Goal: Complete Application Form: Complete application form

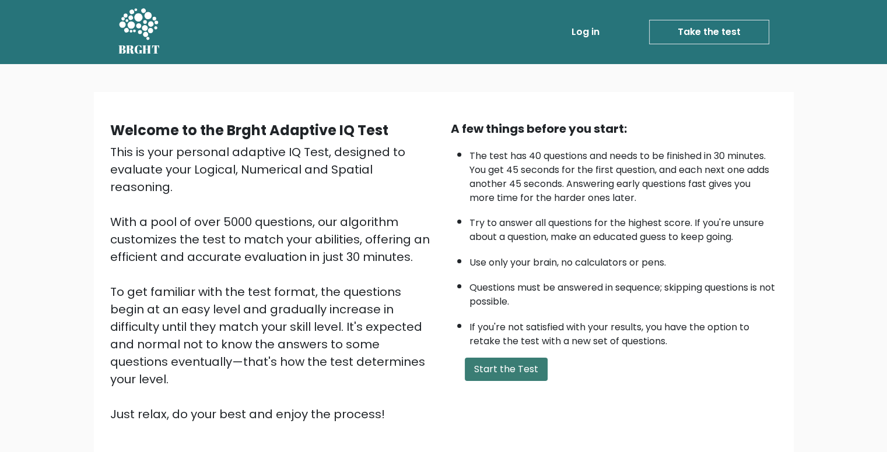
click at [513, 377] on button "Start the Test" at bounding box center [506, 369] width 83 height 23
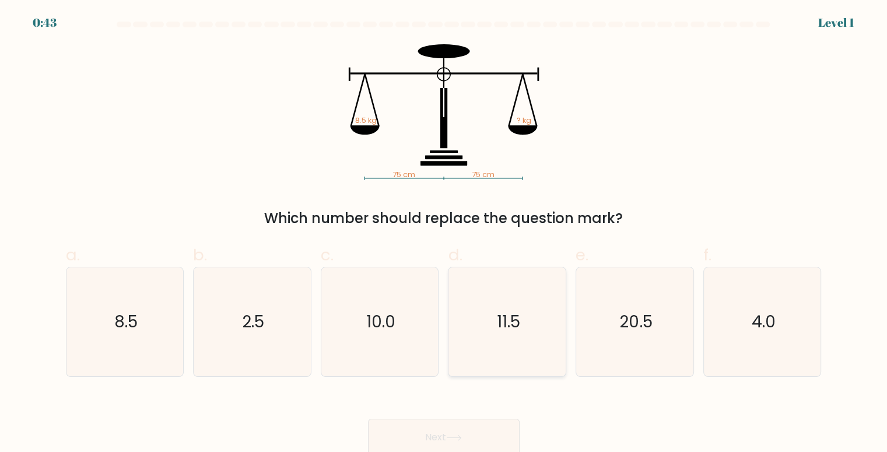
scroll to position [5, 0]
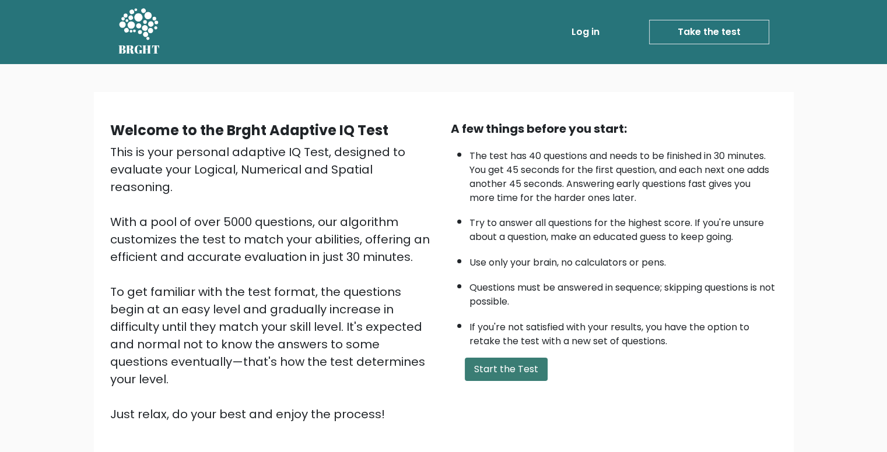
click at [522, 370] on button "Start the Test" at bounding box center [506, 369] width 83 height 23
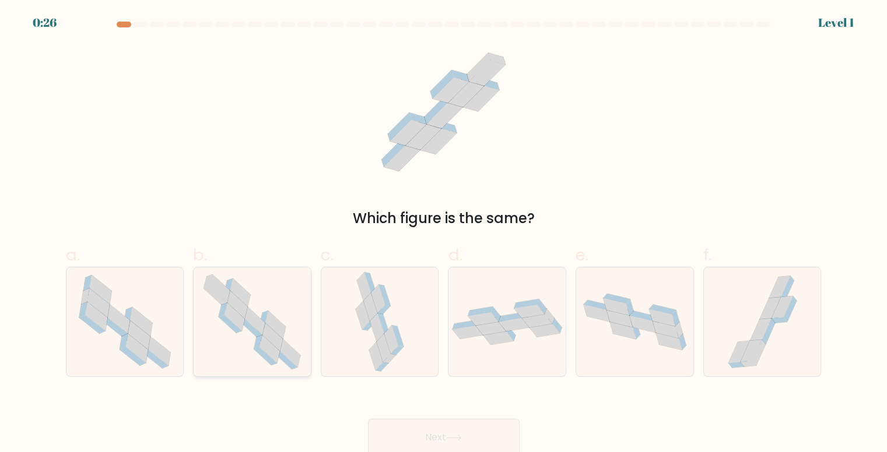
click at [236, 320] on icon at bounding box center [234, 317] width 20 height 28
click at [444, 234] on input "b." at bounding box center [444, 230] width 1 height 8
radio input "true"
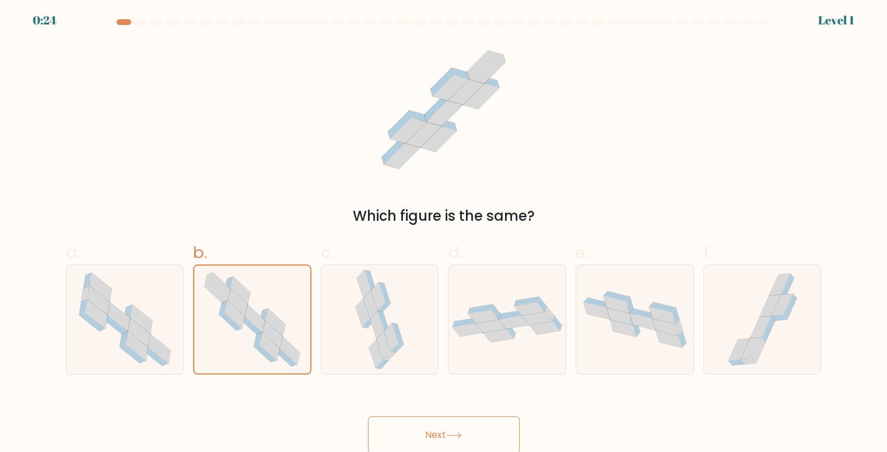
scroll to position [5, 0]
click at [501, 420] on button "Next" at bounding box center [444, 433] width 152 height 37
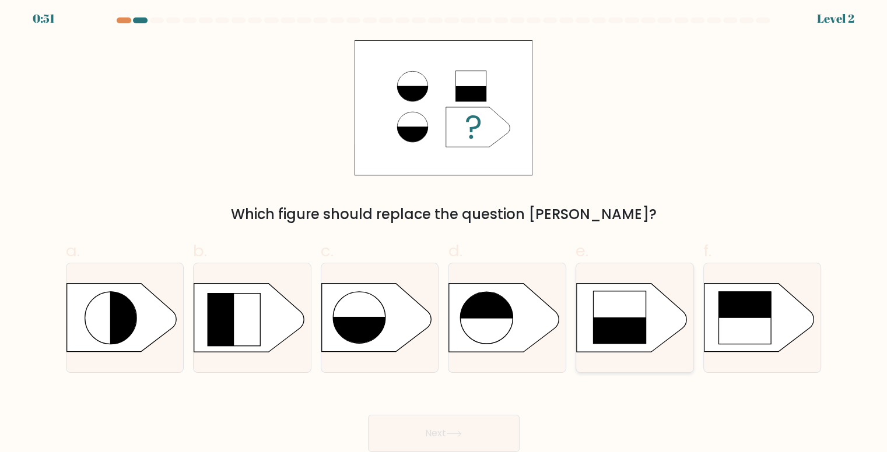
click at [631, 307] on rect at bounding box center [619, 317] width 53 height 53
click at [444, 230] on input "e." at bounding box center [444, 226] width 1 height 8
radio input "true"
click at [472, 417] on button "Next" at bounding box center [444, 433] width 152 height 37
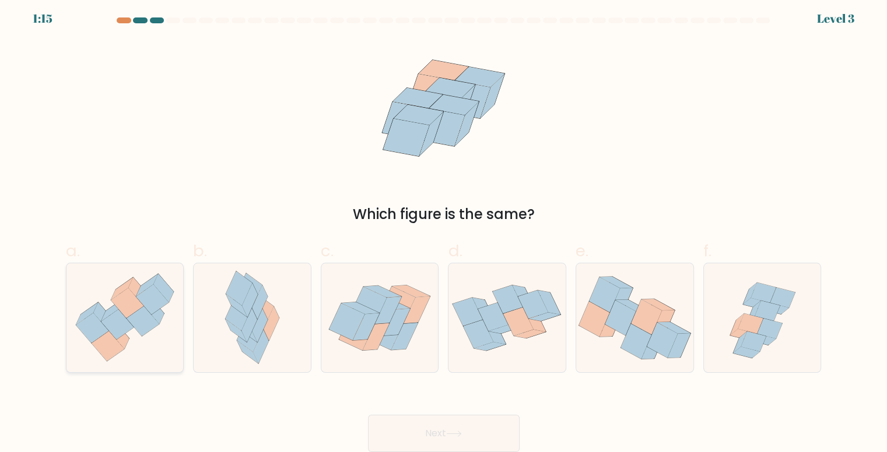
click at [114, 315] on icon at bounding box center [117, 325] width 33 height 30
click at [444, 230] on input "a." at bounding box center [444, 226] width 1 height 8
radio input "true"
click at [410, 315] on icon at bounding box center [416, 309] width 27 height 27
click at [444, 230] on input "c." at bounding box center [444, 226] width 1 height 8
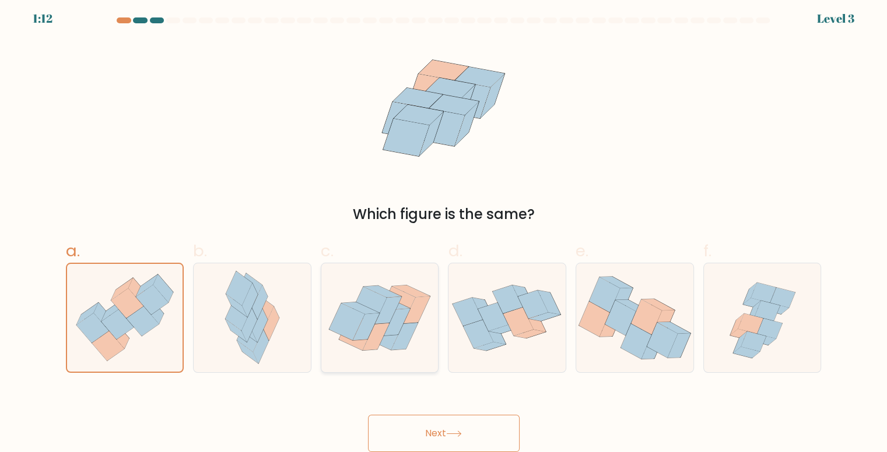
radio input "true"
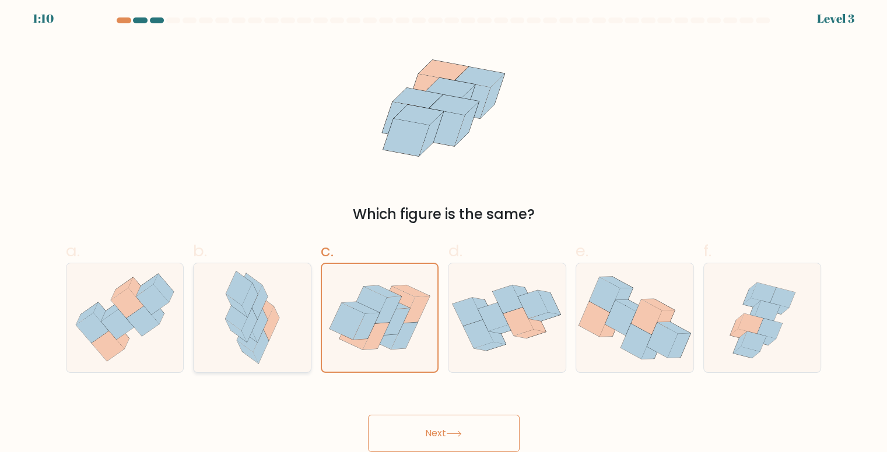
click at [276, 331] on icon at bounding box center [252, 318] width 71 height 109
click at [444, 230] on input "b." at bounding box center [444, 226] width 1 height 8
radio input "true"
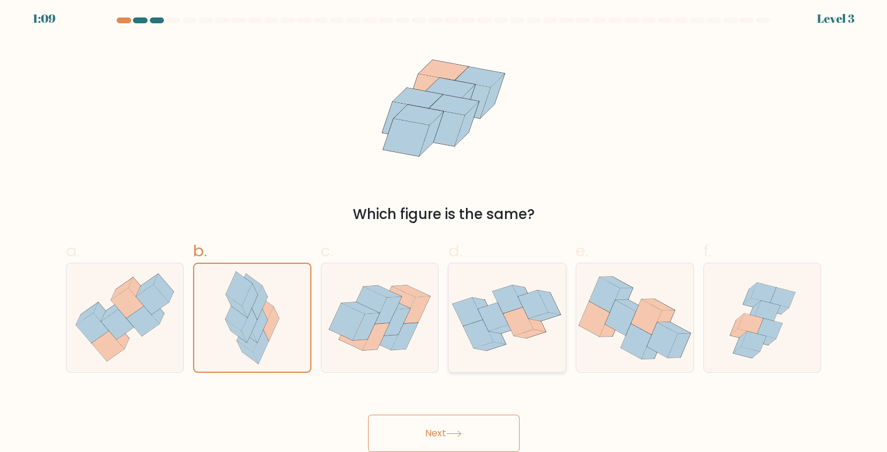
click at [556, 299] on icon at bounding box center [506, 318] width 117 height 90
click at [444, 230] on input "d." at bounding box center [444, 226] width 1 height 8
radio input "true"
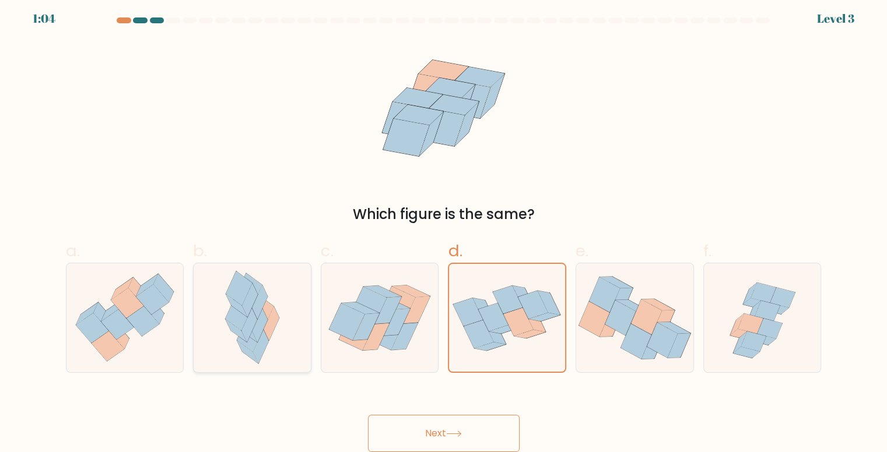
click at [284, 320] on icon at bounding box center [252, 318] width 71 height 109
click at [444, 230] on input "b." at bounding box center [444, 226] width 1 height 8
radio input "true"
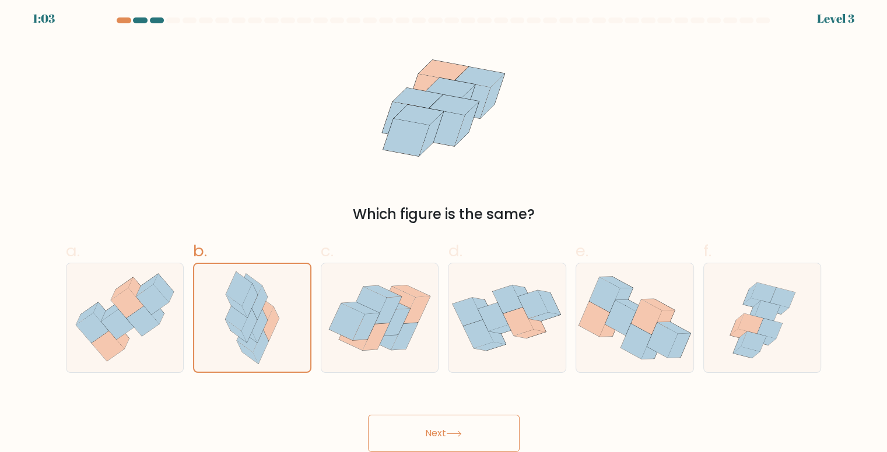
click at [458, 420] on button "Next" at bounding box center [444, 433] width 152 height 37
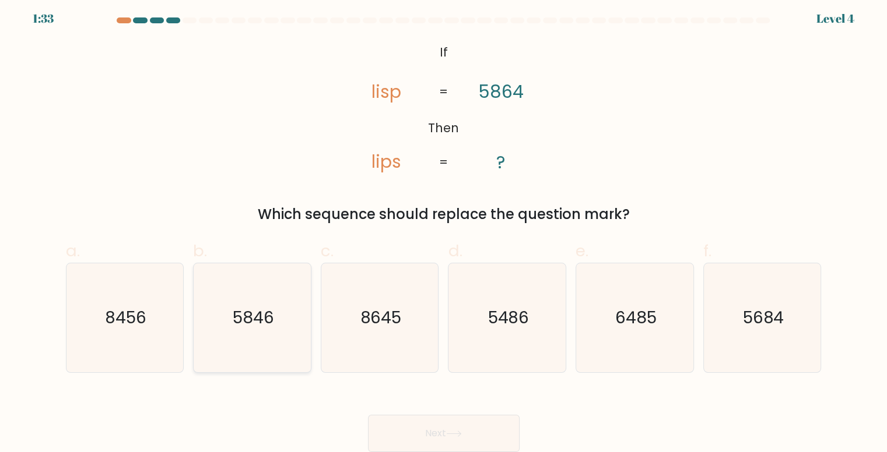
click at [231, 307] on icon "5846" at bounding box center [252, 318] width 109 height 109
click at [444, 230] on input "b. 5846" at bounding box center [444, 226] width 1 height 8
radio input "true"
click at [412, 418] on button "Next" at bounding box center [444, 433] width 152 height 37
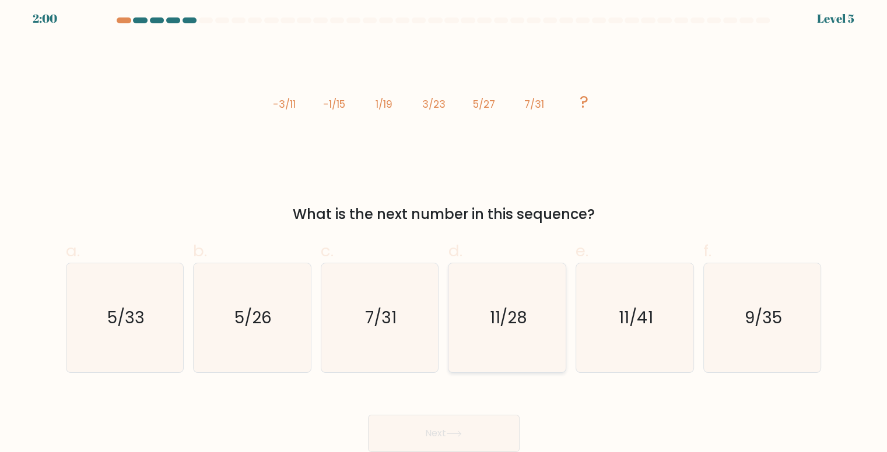
click at [494, 335] on icon "11/28" at bounding box center [507, 318] width 109 height 109
click at [444, 230] on input "d. 11/28" at bounding box center [444, 226] width 1 height 8
radio input "true"
click at [462, 417] on button "Next" at bounding box center [444, 433] width 152 height 37
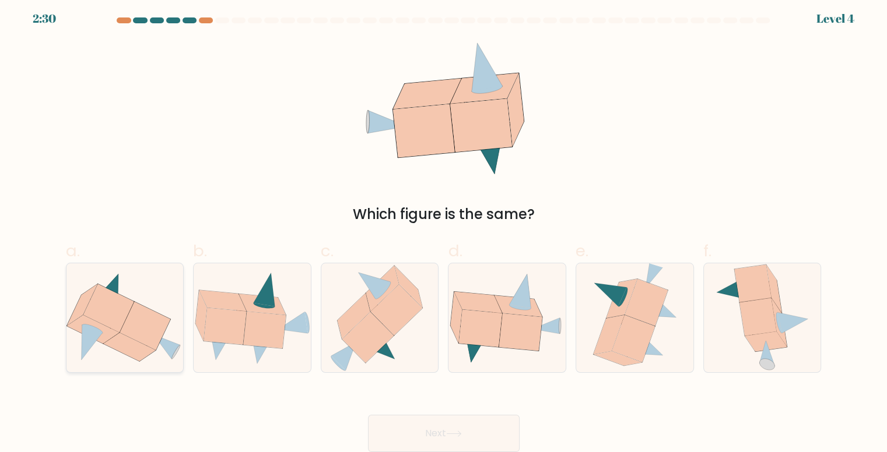
click at [104, 322] on icon at bounding box center [108, 309] width 51 height 48
click at [444, 230] on input "a." at bounding box center [444, 226] width 1 height 8
radio input "true"
click at [494, 419] on button "Next" at bounding box center [444, 433] width 152 height 37
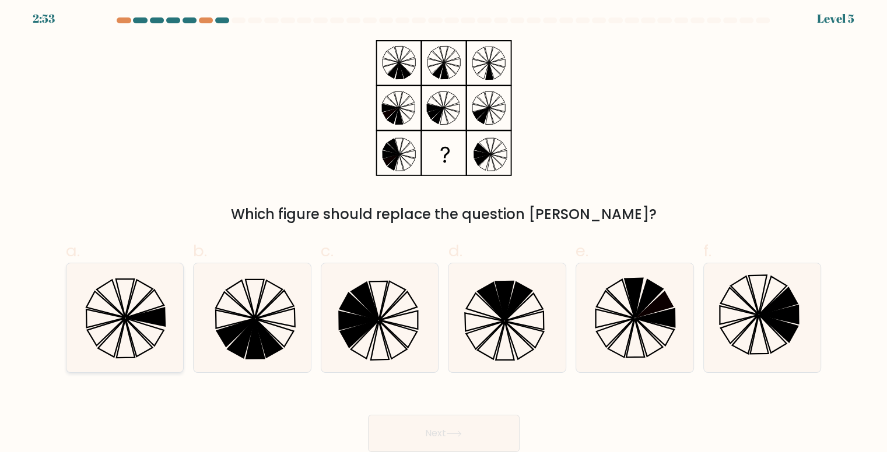
click at [145, 301] on icon at bounding box center [125, 318] width 109 height 109
click at [444, 230] on input "a." at bounding box center [444, 226] width 1 height 8
radio input "true"
click at [411, 419] on button "Next" at bounding box center [444, 433] width 152 height 37
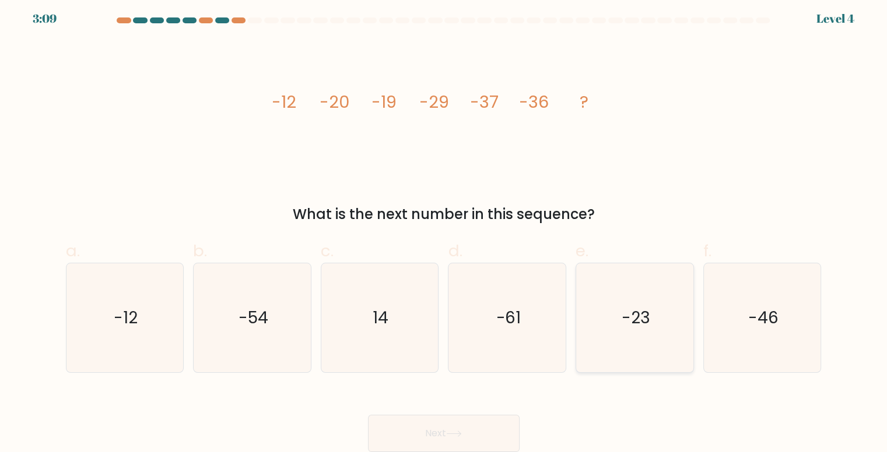
click at [625, 304] on icon "-23" at bounding box center [634, 318] width 109 height 109
click at [444, 230] on input "e. -23" at bounding box center [444, 226] width 1 height 8
radio input "true"
click at [497, 418] on button "Next" at bounding box center [444, 433] width 152 height 37
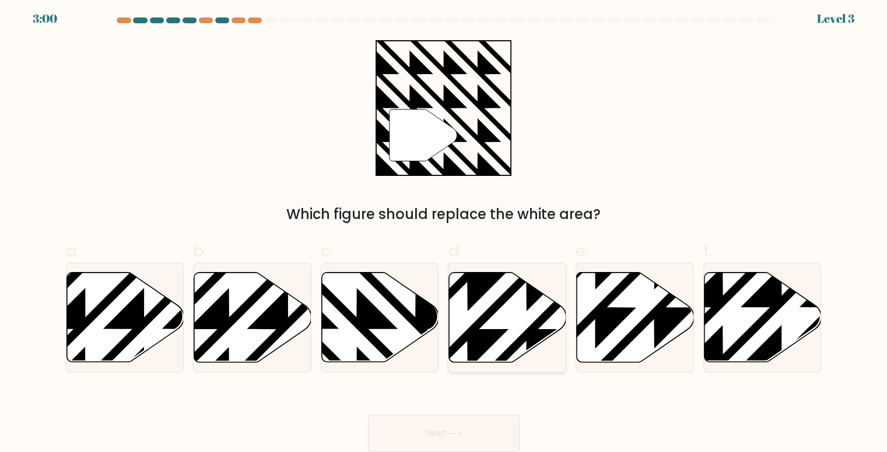
click at [499, 335] on icon at bounding box center [468, 270] width 236 height 236
click at [444, 230] on input "d." at bounding box center [444, 226] width 1 height 8
radio input "true"
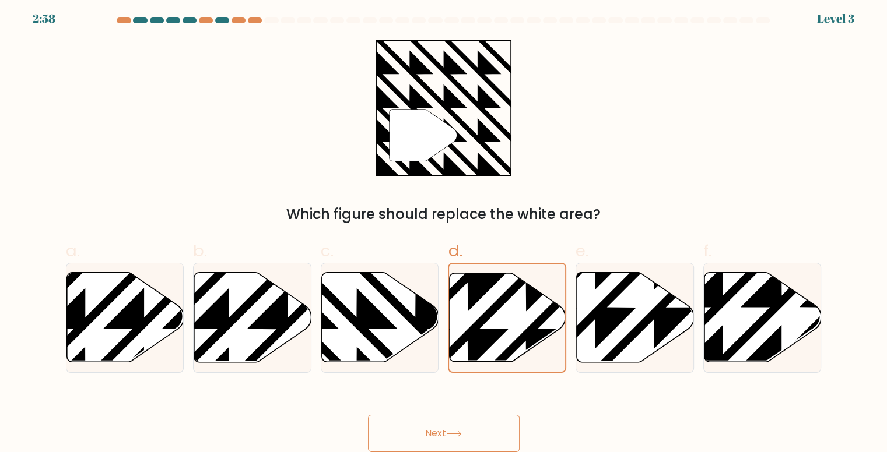
click at [486, 418] on button "Next" at bounding box center [444, 433] width 152 height 37
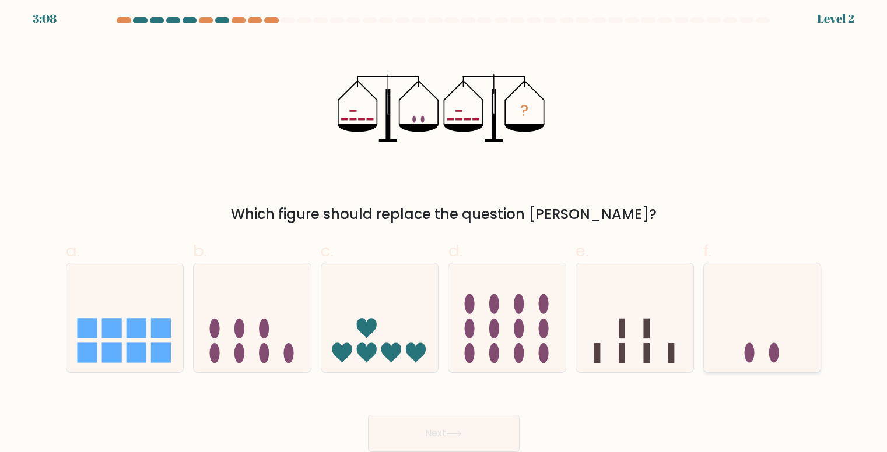
click at [746, 325] on icon at bounding box center [762, 317] width 117 height 97
click at [444, 230] on input "f." at bounding box center [444, 226] width 1 height 8
radio input "true"
click at [500, 415] on div "Next" at bounding box center [444, 419] width 770 height 65
click at [500, 416] on button "Next" at bounding box center [444, 433] width 152 height 37
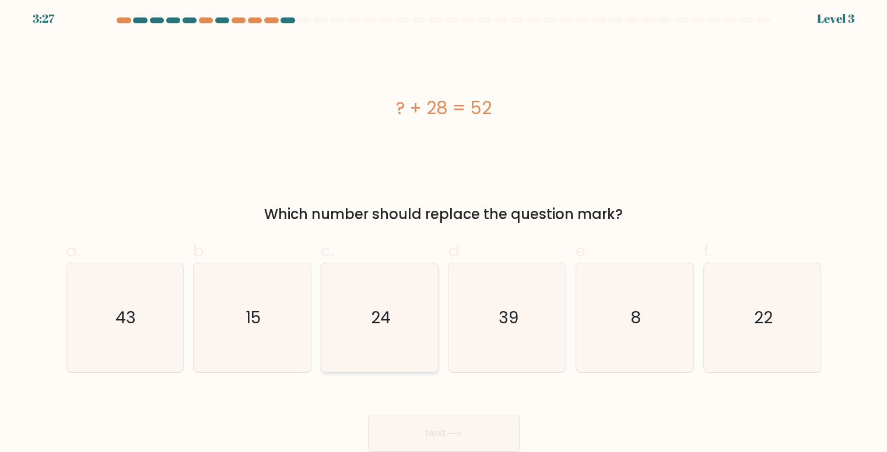
click at [419, 323] on icon "24" at bounding box center [379, 318] width 109 height 109
click at [444, 230] on input "c. 24" at bounding box center [444, 226] width 1 height 8
radio input "true"
click at [507, 419] on button "Next" at bounding box center [444, 433] width 152 height 37
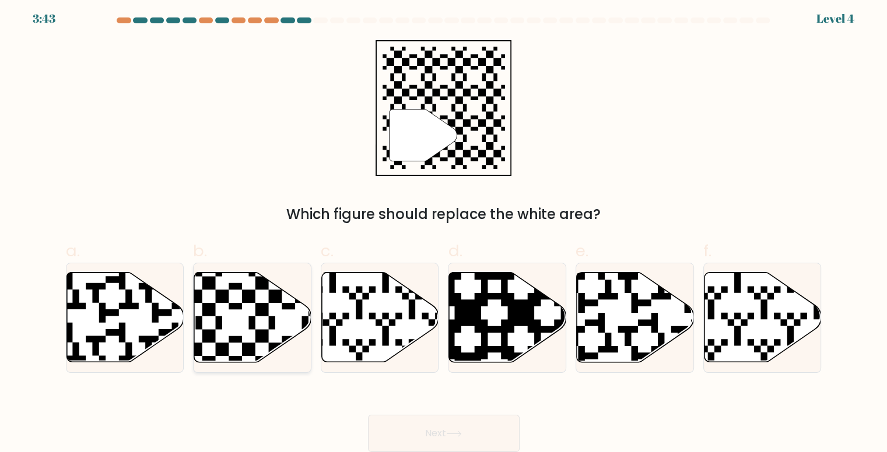
click at [238, 302] on icon at bounding box center [252, 318] width 117 height 90
click at [444, 230] on input "b." at bounding box center [444, 226] width 1 height 8
radio input "true"
click at [433, 420] on button "Next" at bounding box center [444, 433] width 152 height 37
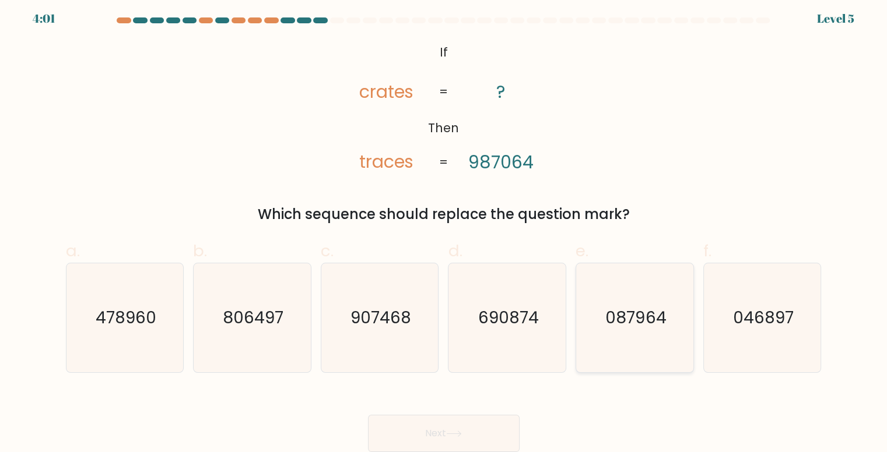
click at [689, 333] on icon "087964" at bounding box center [634, 318] width 109 height 109
click at [444, 230] on input "e. 087964" at bounding box center [444, 226] width 1 height 8
radio input "true"
click at [447, 417] on button "Next" at bounding box center [444, 433] width 152 height 37
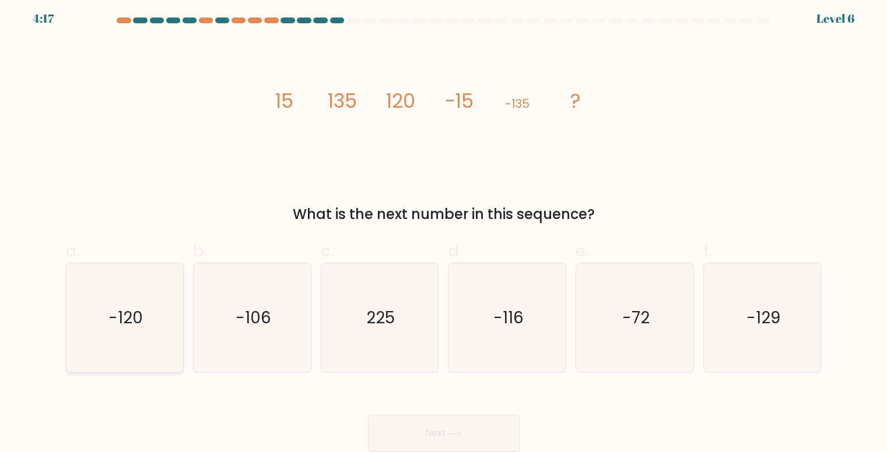
click at [161, 334] on icon "-120" at bounding box center [125, 318] width 109 height 109
click at [444, 230] on input "a. -120" at bounding box center [444, 226] width 1 height 8
radio input "true"
click at [508, 418] on button "Next" at bounding box center [444, 433] width 152 height 37
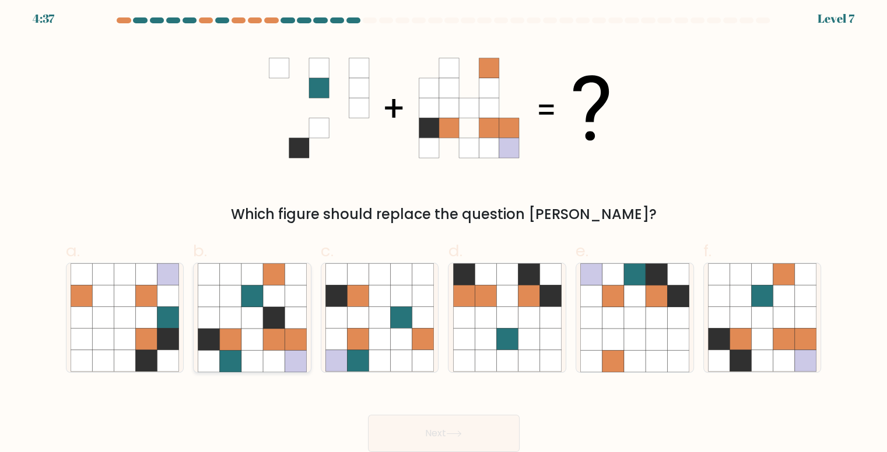
click at [257, 327] on icon at bounding box center [252, 318] width 22 height 22
click at [444, 230] on input "b." at bounding box center [444, 226] width 1 height 8
radio input "true"
click at [457, 416] on button "Next" at bounding box center [444, 433] width 152 height 37
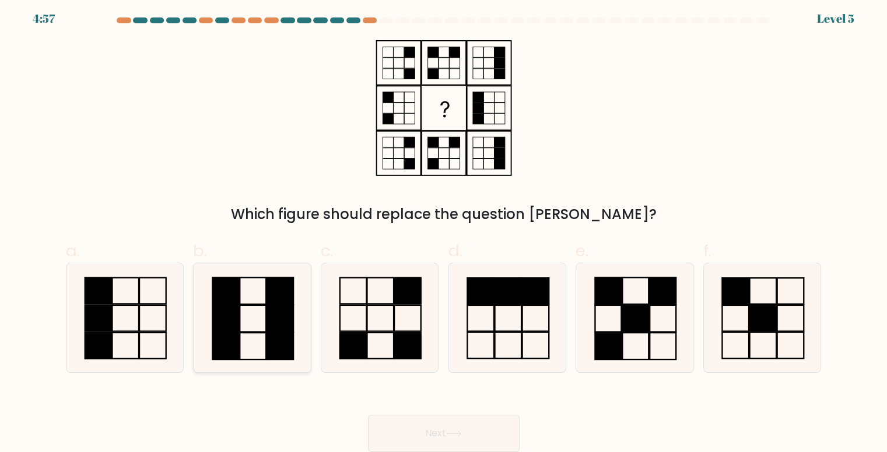
click at [285, 322] on rect at bounding box center [280, 319] width 26 height 27
click at [444, 230] on input "b." at bounding box center [444, 226] width 1 height 8
radio input "true"
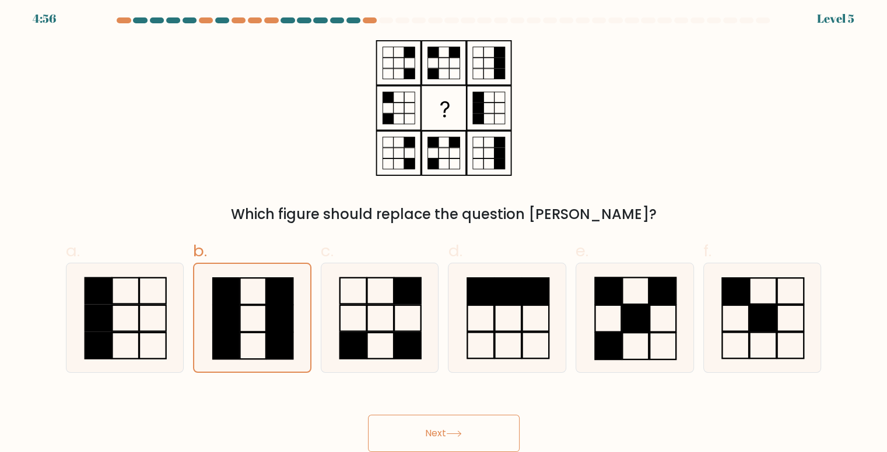
click at [437, 419] on button "Next" at bounding box center [444, 433] width 152 height 37
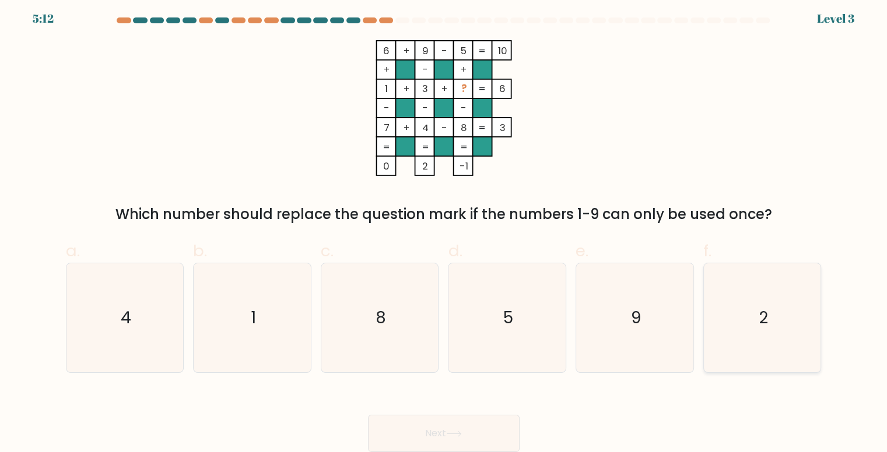
click at [764, 310] on text "2" at bounding box center [763, 318] width 9 height 23
click at [444, 230] on input "f. 2" at bounding box center [444, 226] width 1 height 8
radio input "true"
click at [430, 418] on button "Next" at bounding box center [444, 433] width 152 height 37
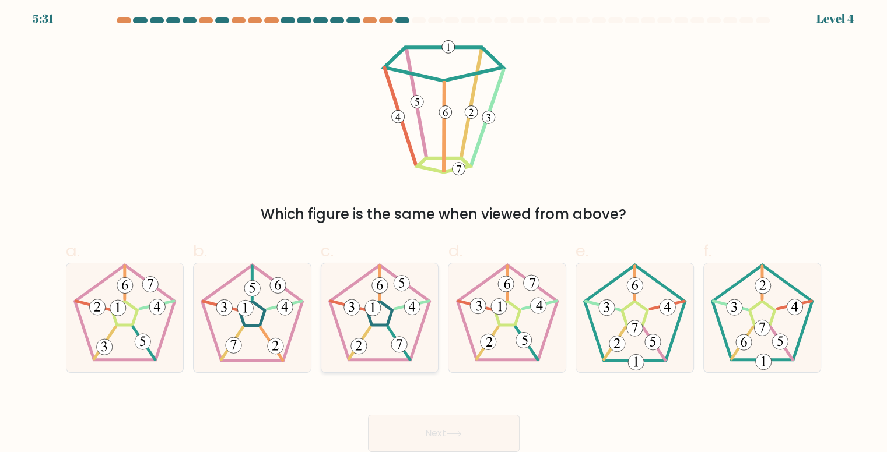
click at [370, 311] on 673 at bounding box center [373, 308] width 16 height 16
click at [444, 230] on input "c." at bounding box center [444, 226] width 1 height 8
radio input "true"
click at [476, 418] on button "Next" at bounding box center [444, 433] width 152 height 37
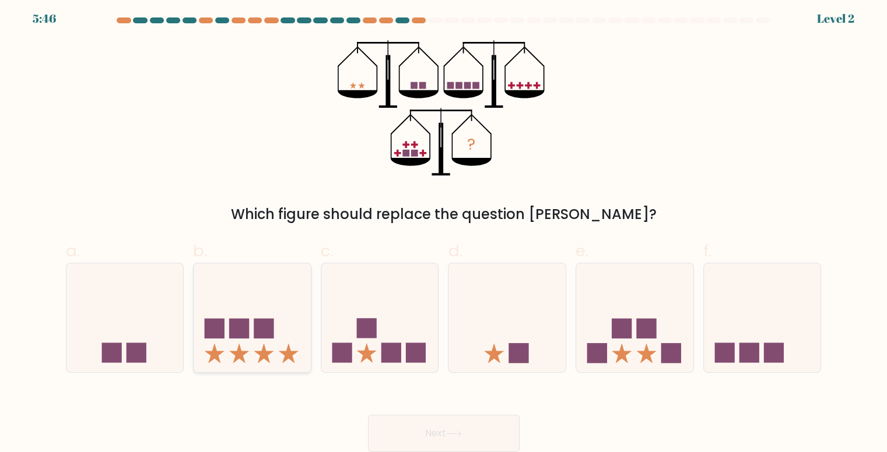
click at [257, 313] on icon at bounding box center [252, 317] width 117 height 97
click at [444, 230] on input "b." at bounding box center [444, 226] width 1 height 8
radio input "true"
click at [508, 416] on button "Next" at bounding box center [444, 433] width 152 height 37
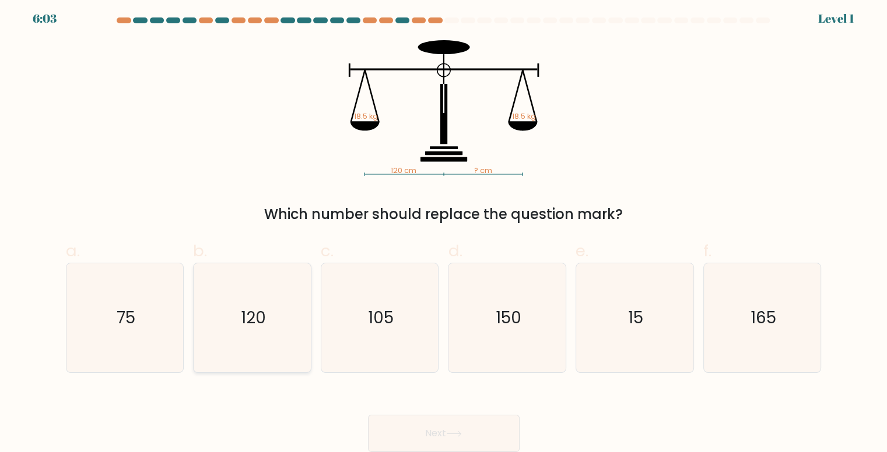
click at [261, 332] on icon "120" at bounding box center [252, 318] width 109 height 109
click at [444, 230] on input "b. 120" at bounding box center [444, 226] width 1 height 8
radio input "true"
click at [501, 418] on button "Next" at bounding box center [444, 433] width 152 height 37
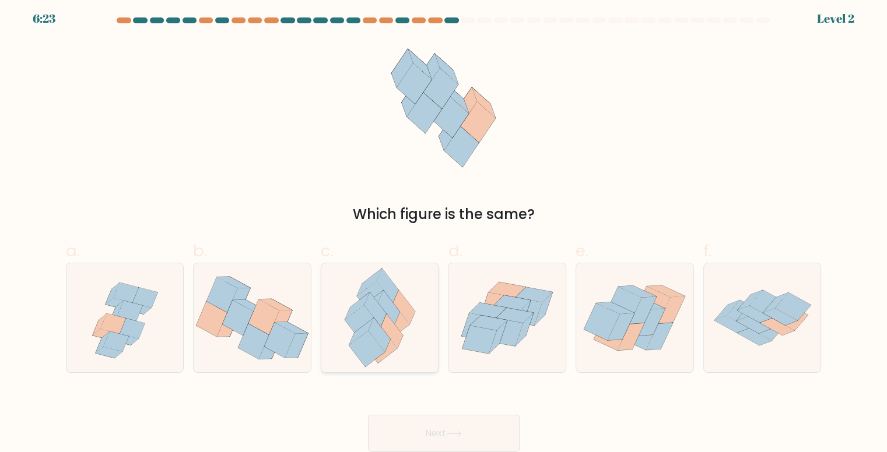
click at [357, 318] on icon at bounding box center [363, 324] width 36 height 36
click at [444, 230] on input "c." at bounding box center [444, 226] width 1 height 8
radio input "true"
click at [499, 419] on button "Next" at bounding box center [444, 433] width 152 height 37
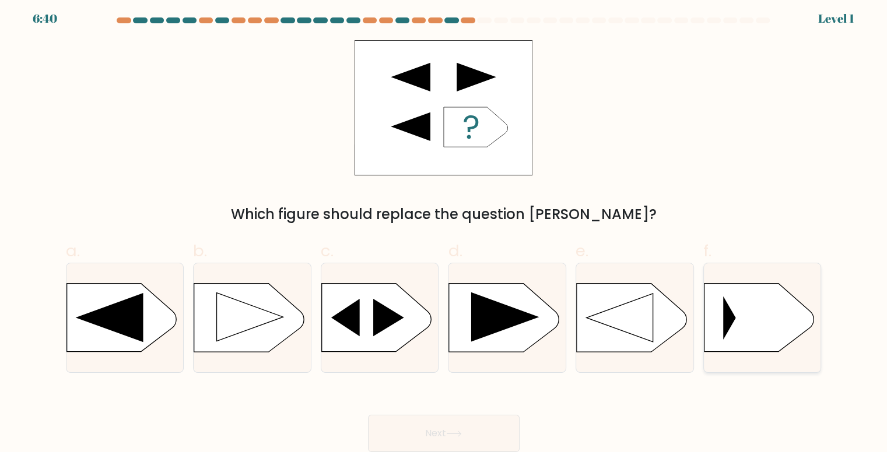
click at [737, 299] on icon at bounding box center [759, 318] width 110 height 68
click at [444, 230] on input "f." at bounding box center [444, 226] width 1 height 8
radio input "true"
click at [488, 420] on button "Next" at bounding box center [444, 433] width 152 height 37
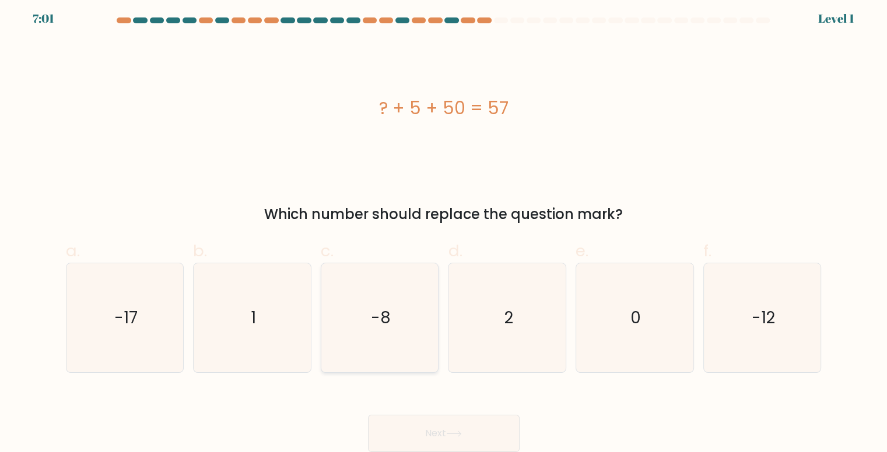
click at [370, 336] on icon "-8" at bounding box center [379, 318] width 109 height 109
click at [444, 230] on input "c. -8" at bounding box center [444, 226] width 1 height 8
radio input "true"
click at [487, 336] on icon "2" at bounding box center [507, 318] width 109 height 109
click at [444, 230] on input "d. 2" at bounding box center [444, 226] width 1 height 8
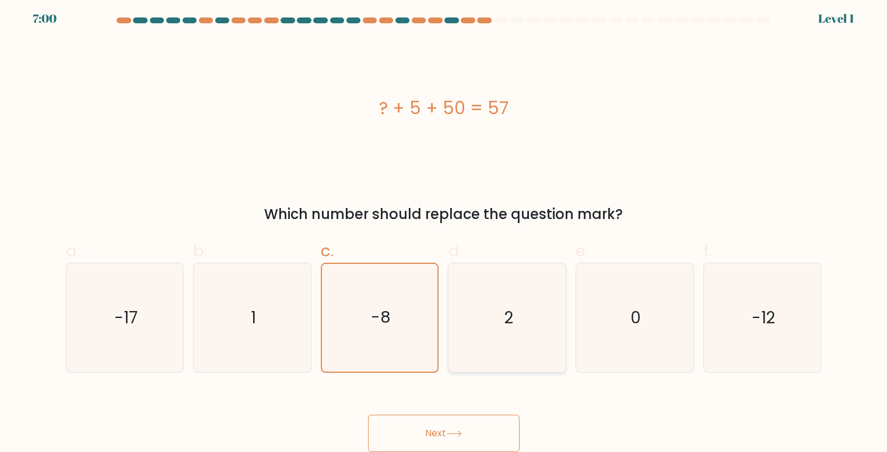
radio input "true"
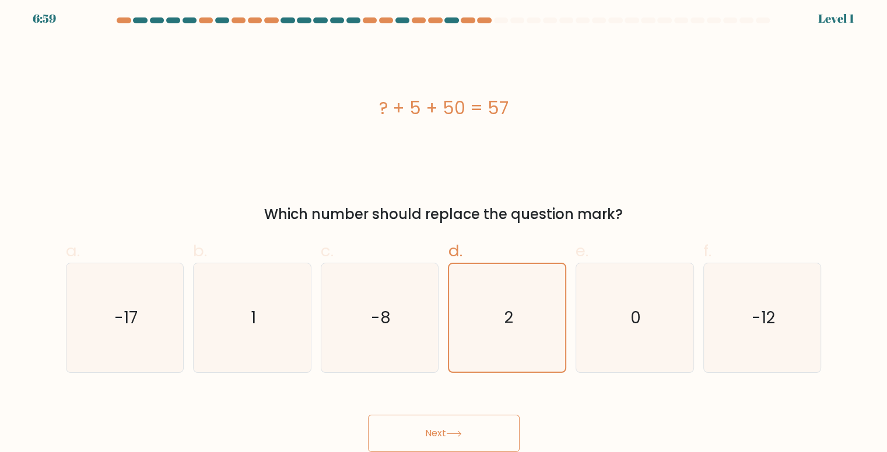
click at [485, 413] on div "Next" at bounding box center [444, 419] width 770 height 65
click at [485, 416] on button "Next" at bounding box center [444, 433] width 152 height 37
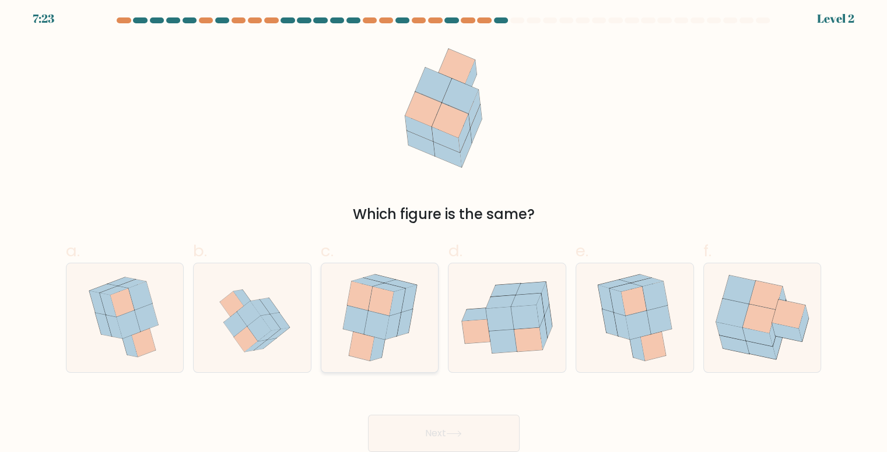
click at [392, 332] on icon at bounding box center [393, 326] width 16 height 27
click at [444, 230] on input "c." at bounding box center [444, 226] width 1 height 8
radio input "true"
click at [459, 417] on button "Next" at bounding box center [444, 433] width 152 height 37
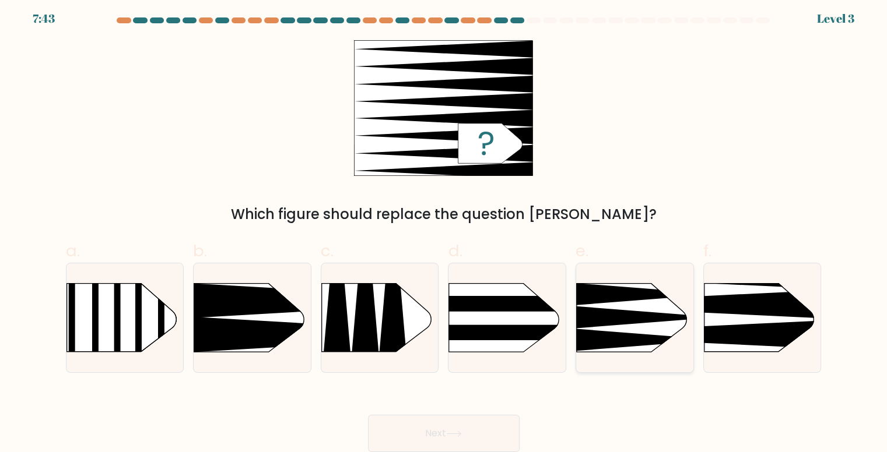
click at [648, 313] on icon at bounding box center [646, 318] width 141 height 22
click at [444, 230] on input "e." at bounding box center [444, 226] width 1 height 8
radio input "true"
click at [491, 416] on button "Next" at bounding box center [444, 433] width 152 height 37
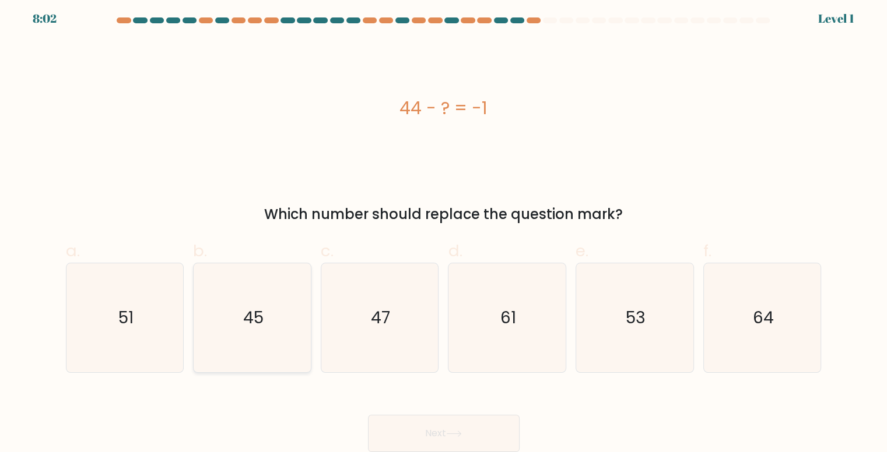
click at [270, 322] on icon "45" at bounding box center [252, 318] width 109 height 109
click at [444, 230] on input "b. 45" at bounding box center [444, 226] width 1 height 8
radio input "true"
click at [410, 418] on button "Next" at bounding box center [444, 433] width 152 height 37
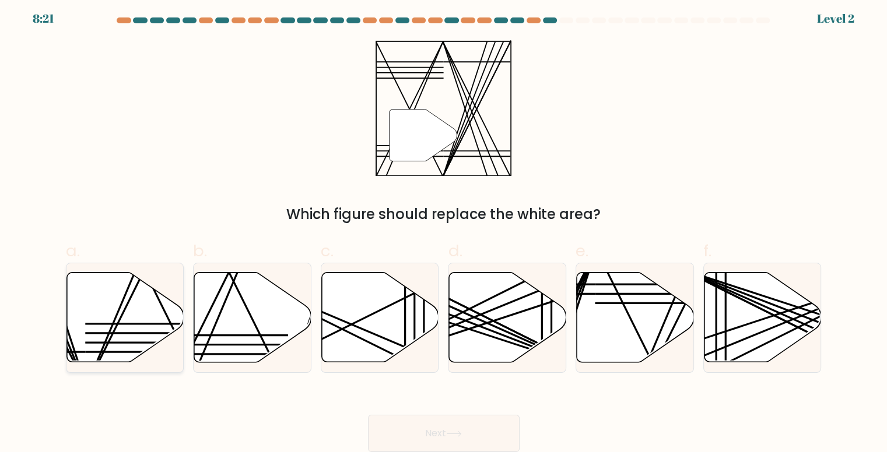
click at [152, 273] on icon at bounding box center [124, 318] width 117 height 92
click at [444, 230] on input "a." at bounding box center [444, 226] width 1 height 8
radio input "true"
click at [450, 416] on button "Next" at bounding box center [444, 433] width 152 height 37
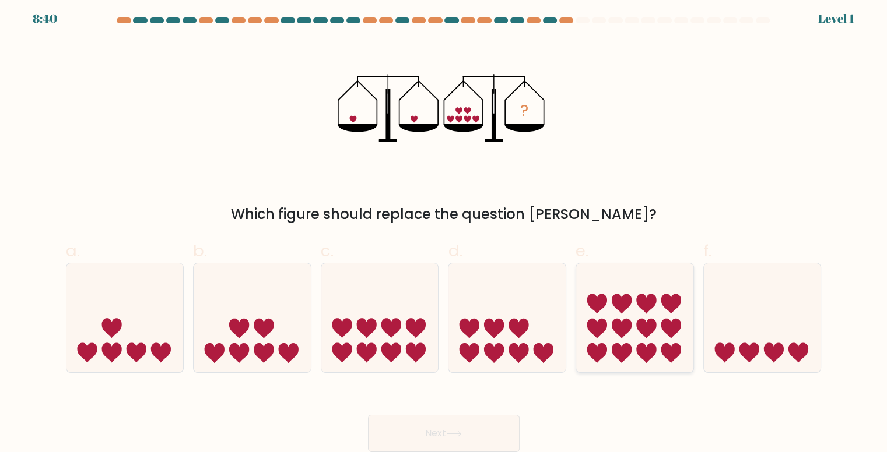
click at [637, 297] on icon at bounding box center [634, 317] width 117 height 97
click at [444, 230] on input "e." at bounding box center [444, 226] width 1 height 8
radio input "true"
click at [433, 418] on button "Next" at bounding box center [444, 433] width 152 height 37
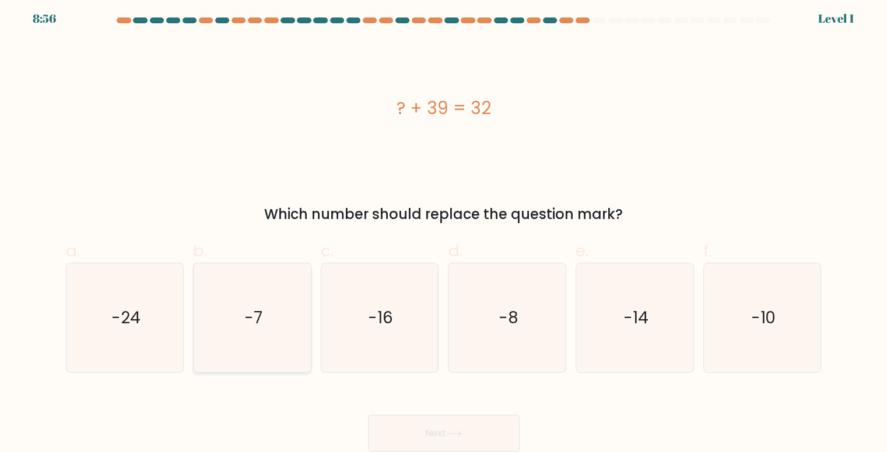
click at [264, 304] on icon "-7" at bounding box center [252, 318] width 109 height 109
click at [444, 230] on input "b. -7" at bounding box center [444, 226] width 1 height 8
radio input "true"
click at [499, 420] on button "Next" at bounding box center [444, 433] width 152 height 37
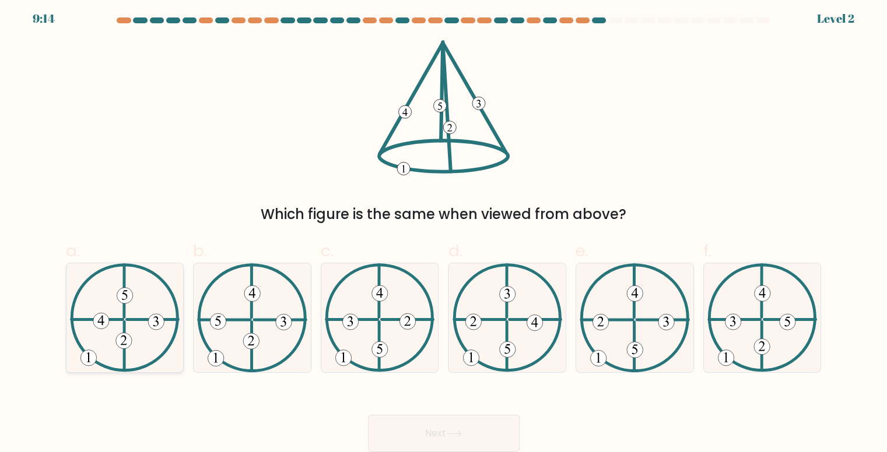
click at [86, 273] on icon at bounding box center [125, 318] width 110 height 109
click at [444, 230] on input "a." at bounding box center [444, 226] width 1 height 8
radio input "true"
click at [418, 418] on button "Next" at bounding box center [444, 433] width 152 height 37
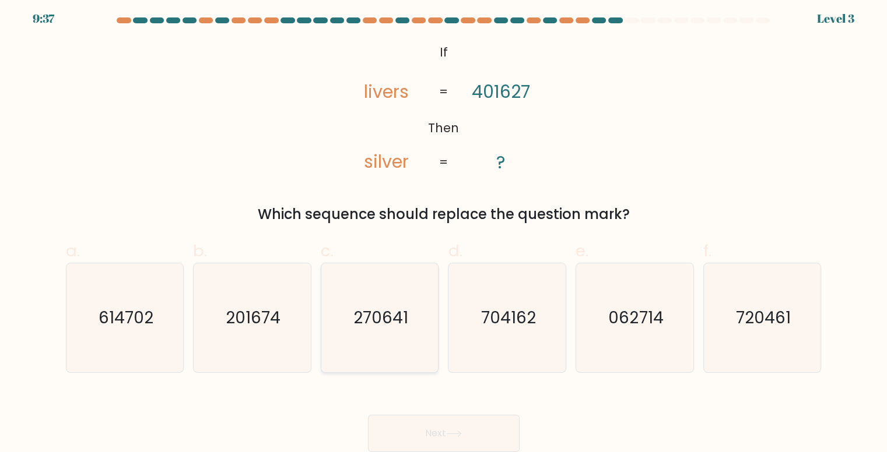
click at [403, 311] on text "270641" at bounding box center [380, 318] width 55 height 23
click at [444, 230] on input "c. 270641" at bounding box center [444, 226] width 1 height 8
radio input "true"
drag, startPoint x: 469, startPoint y: 297, endPoint x: 496, endPoint y: 324, distance: 37.9
click at [469, 297] on icon "704162" at bounding box center [507, 318] width 109 height 109
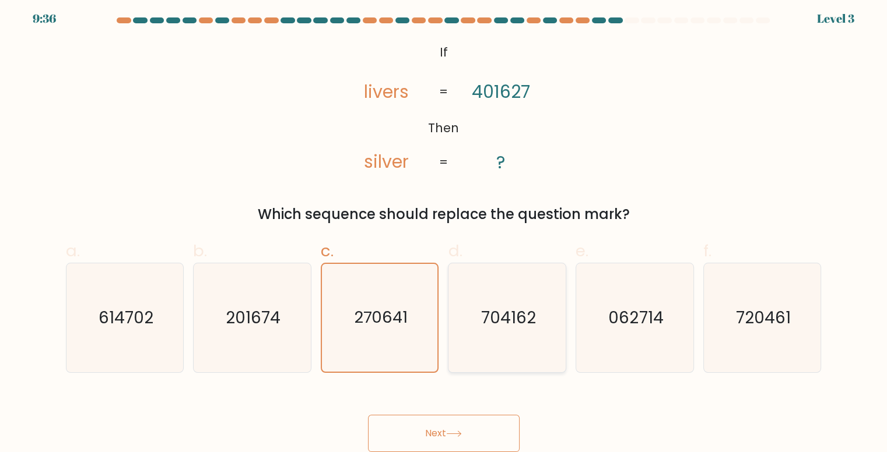
click at [444, 230] on input "d. 704162" at bounding box center [444, 226] width 1 height 8
radio input "true"
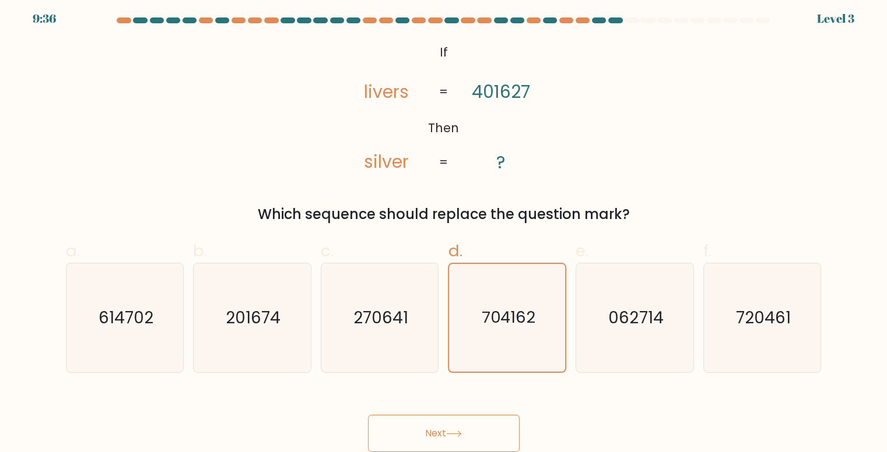
click at [502, 419] on button "Next" at bounding box center [444, 433] width 152 height 37
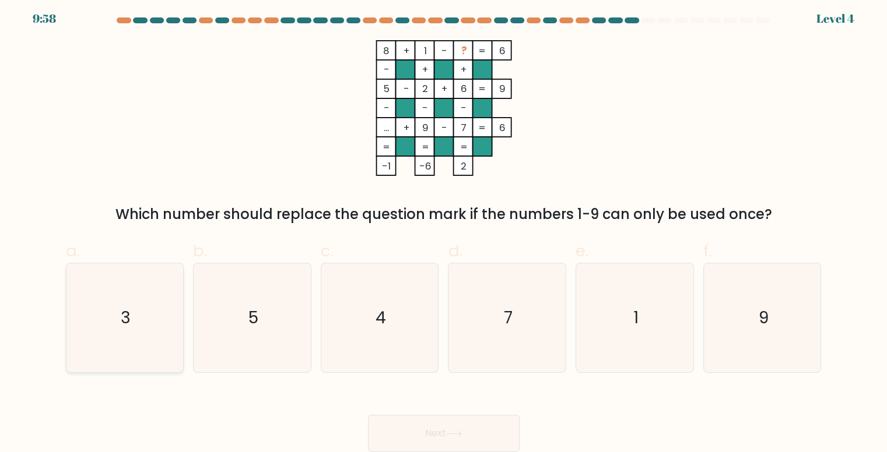
click at [136, 318] on icon "3" at bounding box center [125, 318] width 109 height 109
click at [444, 230] on input "a. 3" at bounding box center [444, 226] width 1 height 8
radio input "true"
click at [516, 420] on button "Next" at bounding box center [444, 433] width 152 height 37
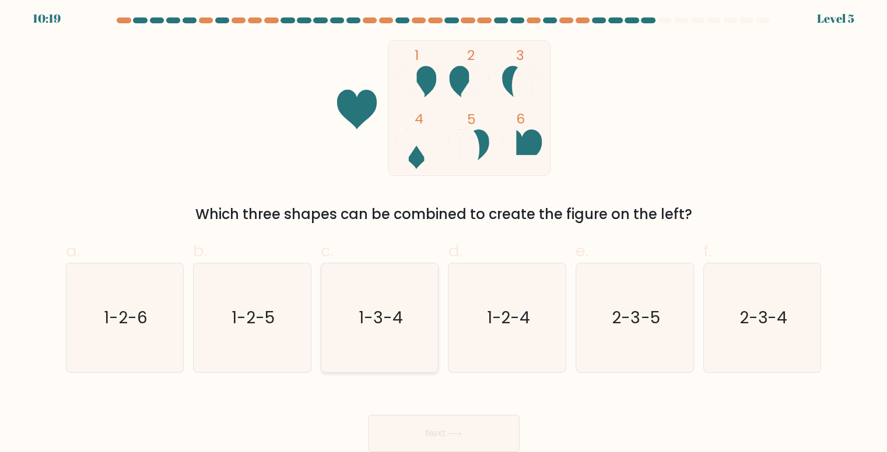
click at [413, 338] on icon "1-3-4" at bounding box center [379, 318] width 109 height 109
click at [444, 230] on input "c. 1-3-4" at bounding box center [444, 226] width 1 height 8
radio input "true"
click at [446, 418] on button "Next" at bounding box center [444, 433] width 152 height 37
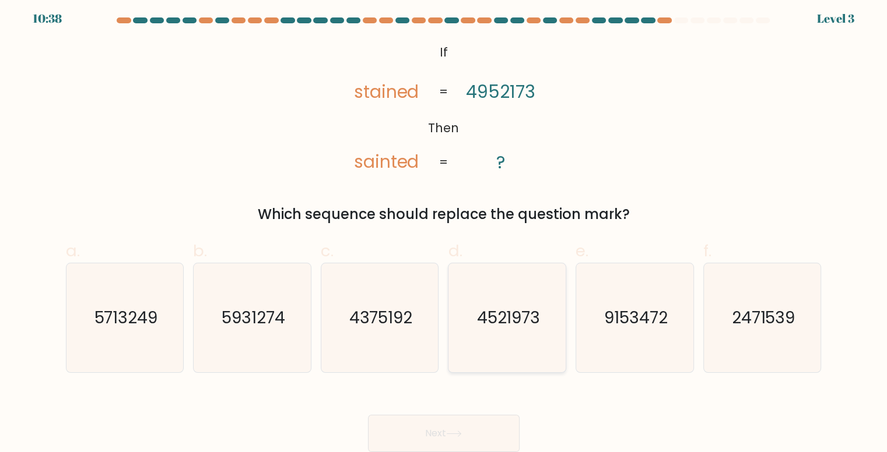
click at [504, 332] on icon "4521973" at bounding box center [507, 318] width 109 height 109
click at [444, 230] on input "d. 4521973" at bounding box center [444, 226] width 1 height 8
radio input "true"
click at [501, 417] on button "Next" at bounding box center [444, 433] width 152 height 37
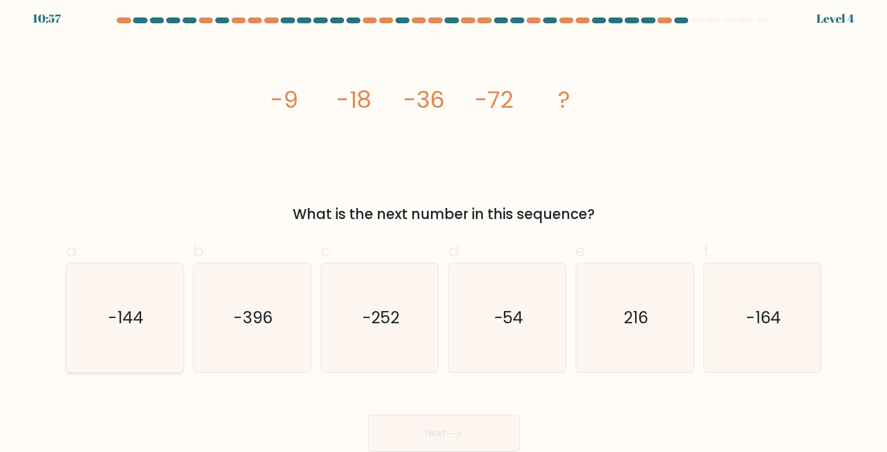
click at [83, 328] on icon "-144" at bounding box center [125, 318] width 109 height 109
click at [444, 230] on input "a. -144" at bounding box center [444, 226] width 1 height 8
radio input "true"
click at [461, 419] on button "Next" at bounding box center [444, 433] width 152 height 37
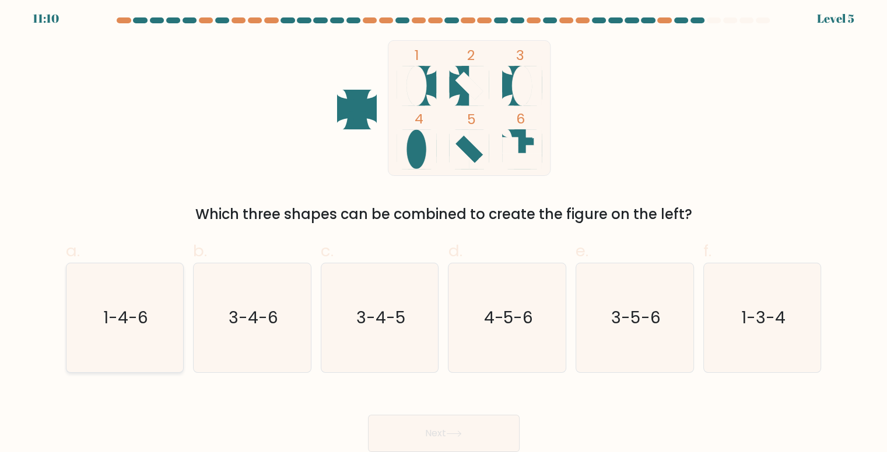
drag, startPoint x: 117, startPoint y: 307, endPoint x: 159, endPoint y: 331, distance: 48.8
click at [118, 307] on text "1-4-6" at bounding box center [125, 318] width 45 height 23
click at [444, 230] on input "a. 1-4-6" at bounding box center [444, 226] width 1 height 8
radio input "true"
click at [436, 419] on button "Next" at bounding box center [444, 433] width 152 height 37
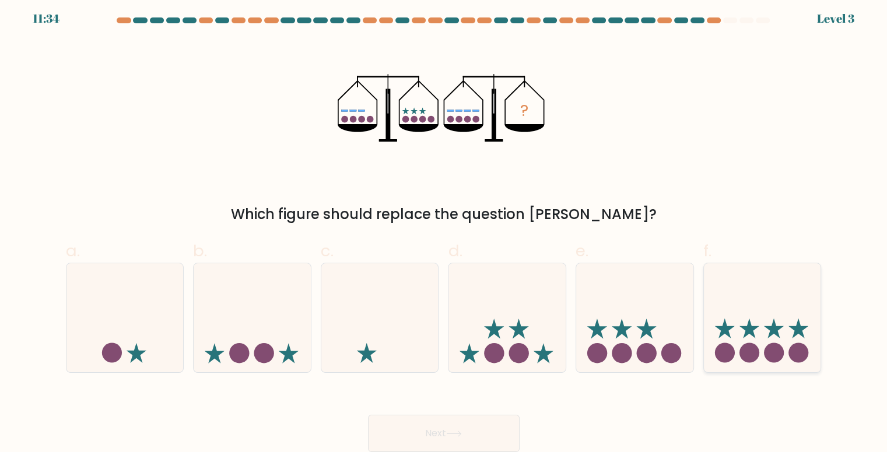
click at [738, 324] on icon at bounding box center [762, 317] width 117 height 97
click at [444, 230] on input "f." at bounding box center [444, 226] width 1 height 8
radio input "true"
click at [471, 417] on button "Next" at bounding box center [444, 433] width 152 height 37
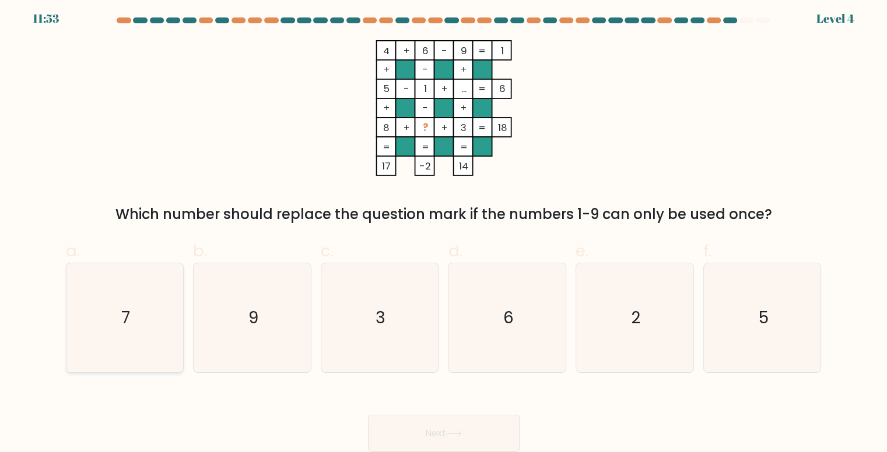
click at [149, 308] on icon "7" at bounding box center [125, 318] width 109 height 109
click at [444, 230] on input "a. 7" at bounding box center [444, 226] width 1 height 8
radio input "true"
click at [443, 420] on button "Next" at bounding box center [444, 433] width 152 height 37
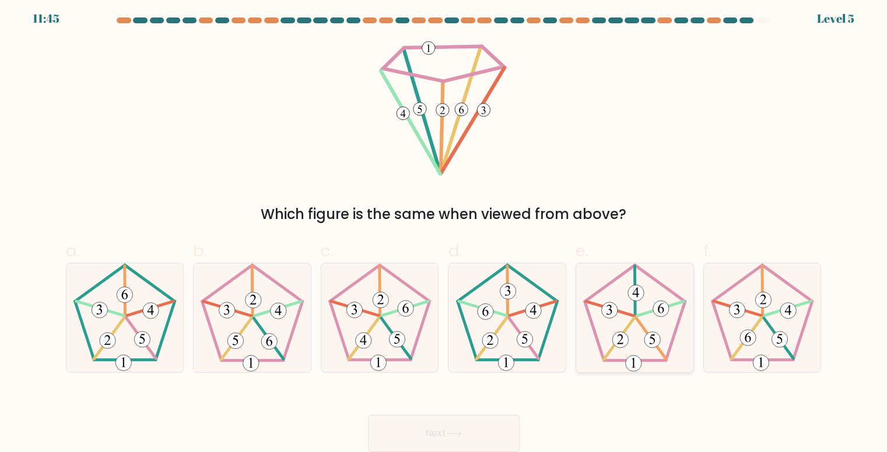
click at [638, 287] on 769 at bounding box center [636, 293] width 16 height 16
click at [444, 230] on input "e." at bounding box center [444, 226] width 1 height 8
radio input "true"
click at [493, 418] on button "Next" at bounding box center [444, 433] width 152 height 37
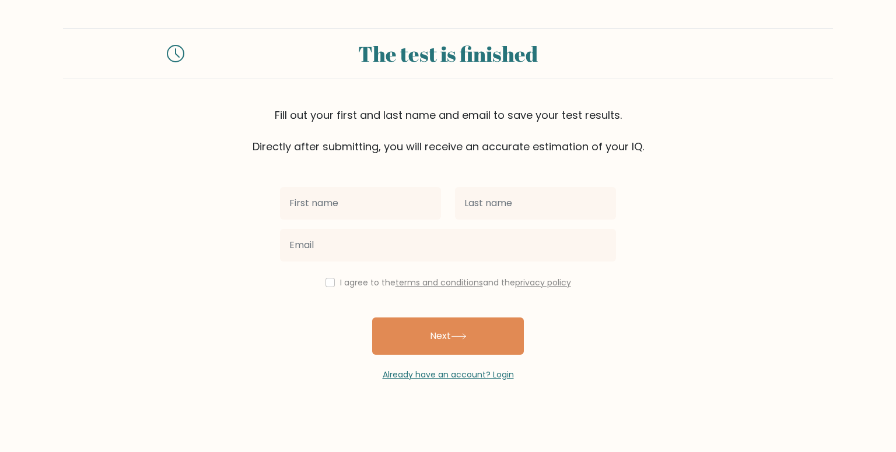
click at [367, 203] on input "text" at bounding box center [360, 203] width 161 height 33
type input "[PERSON_NAME]"
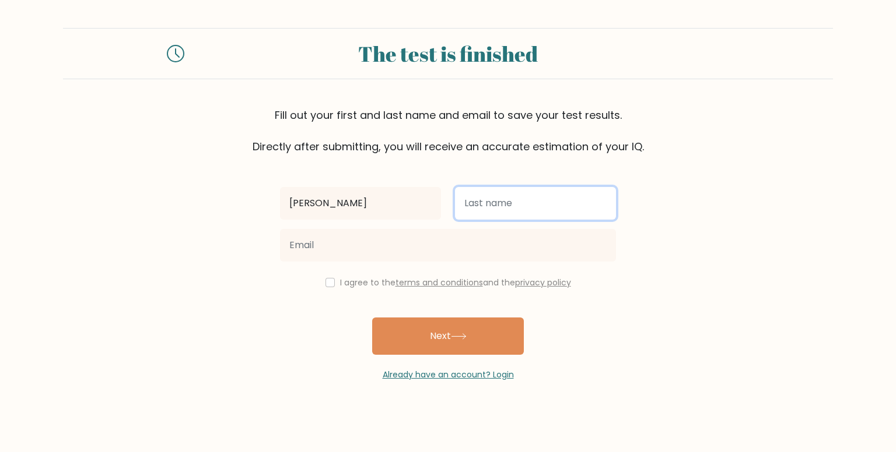
click at [501, 189] on input "text" at bounding box center [535, 203] width 161 height 33
type input "Gevera"
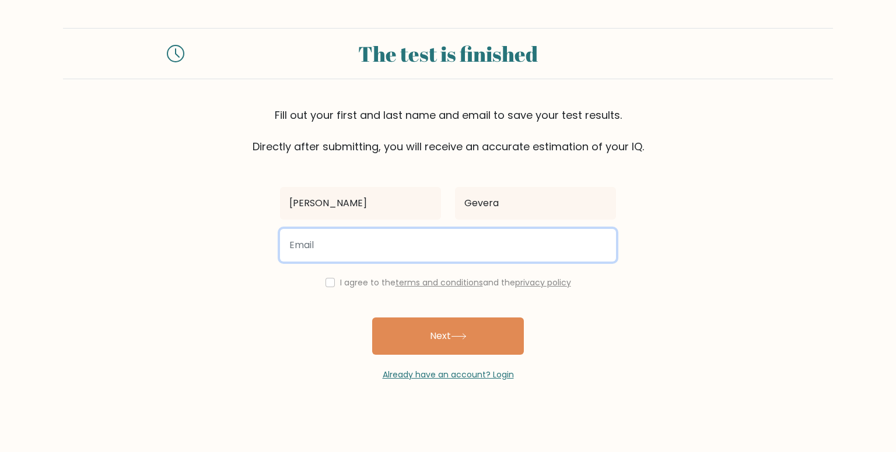
click at [473, 254] on input "email" at bounding box center [448, 245] width 336 height 33
type input "jjanegevera@gmail.com"
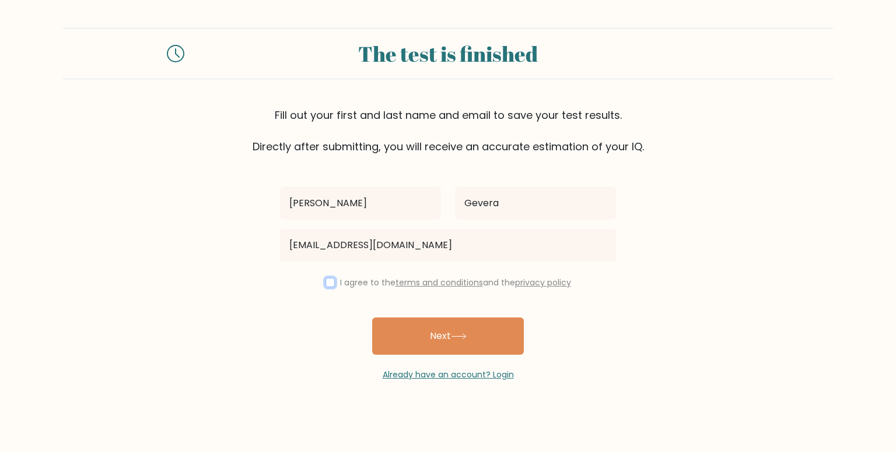
click at [331, 285] on input "checkbox" at bounding box center [329, 282] width 9 height 9
checkbox input "true"
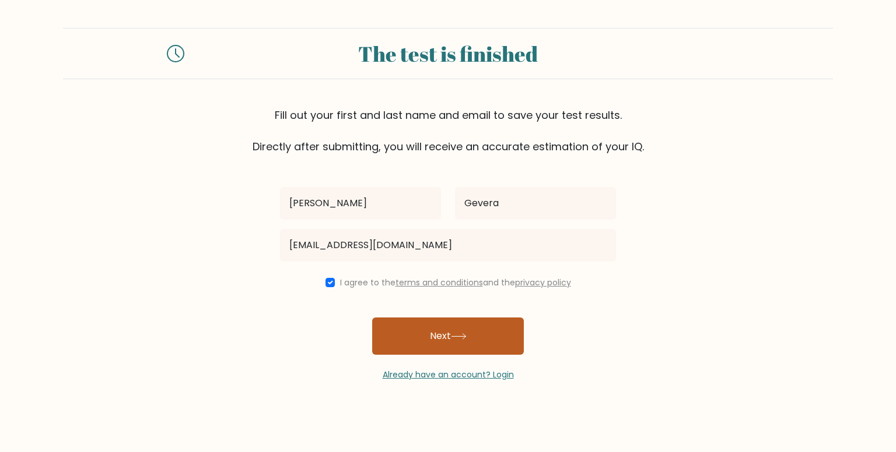
click at [427, 340] on button "Next" at bounding box center [448, 336] width 152 height 37
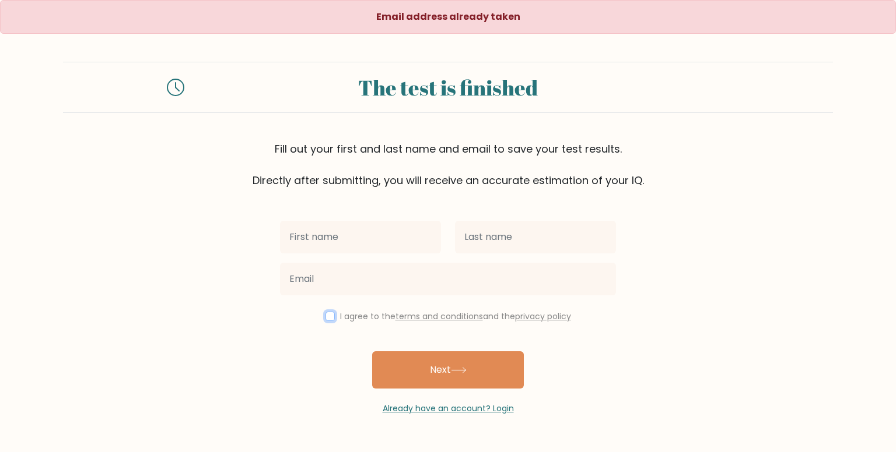
click at [325, 320] on input "checkbox" at bounding box center [329, 316] width 9 height 9
checkbox input "true"
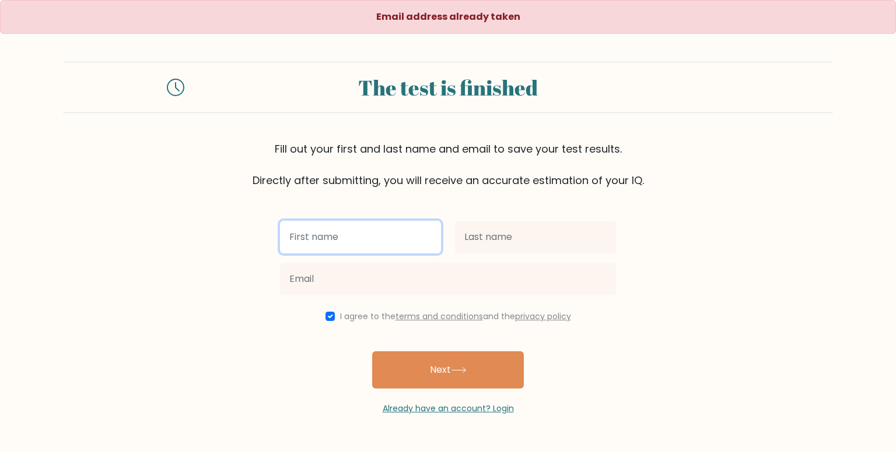
click at [346, 224] on input "text" at bounding box center [360, 237] width 161 height 33
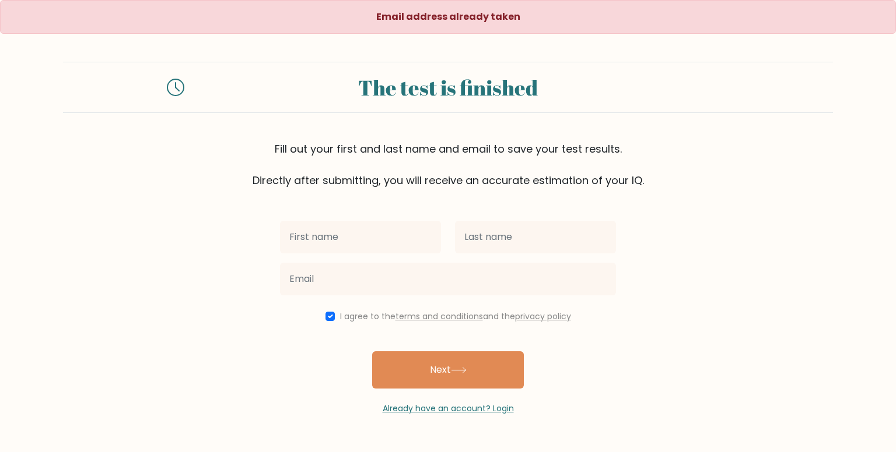
click at [417, 75] on div "The test is finished" at bounding box center [447, 87] width 499 height 31
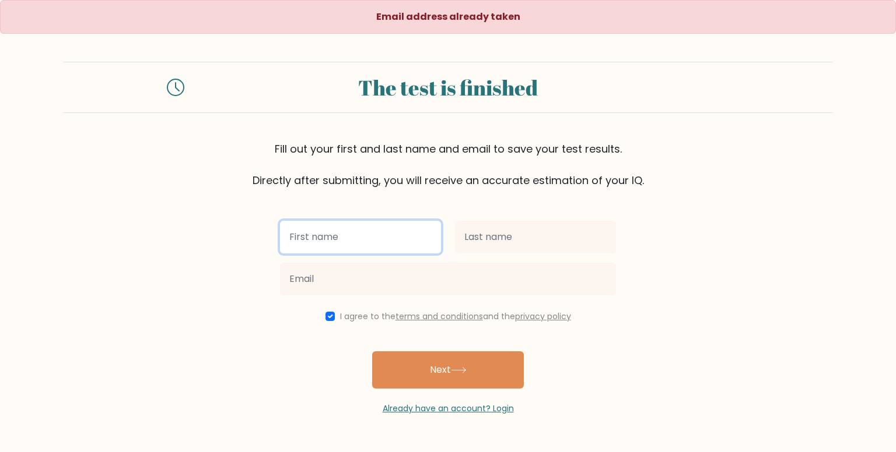
click at [392, 252] on input "text" at bounding box center [360, 237] width 161 height 33
type input "[PERSON_NAME]"
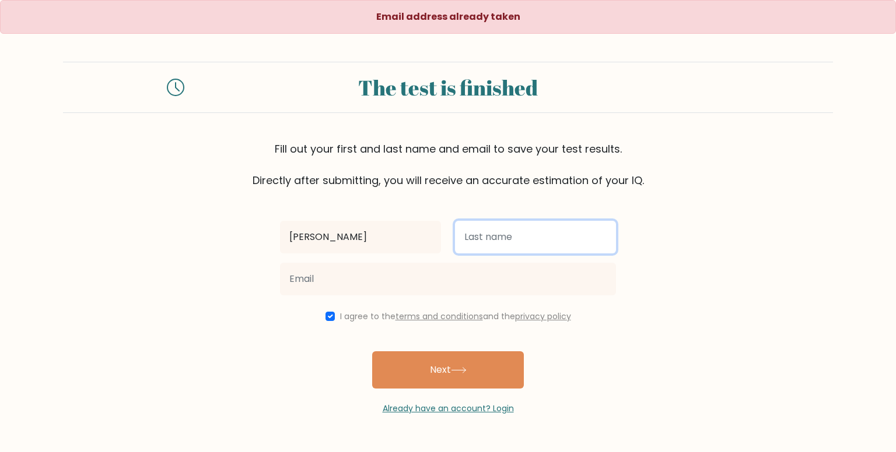
click at [528, 237] on input "text" at bounding box center [535, 237] width 161 height 33
type input "Gevera"
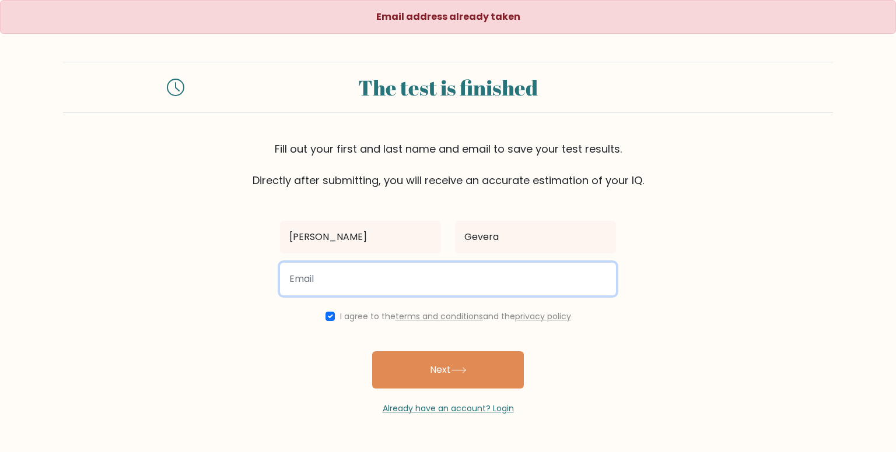
click at [497, 273] on input "email" at bounding box center [448, 279] width 336 height 33
type input "[EMAIL_ADDRESS][DOMAIN_NAME]"
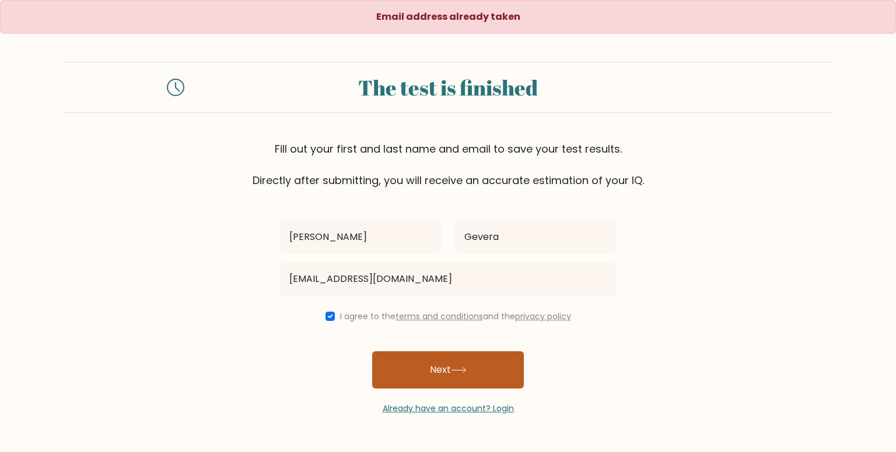
click at [455, 367] on icon at bounding box center [459, 370] width 16 height 6
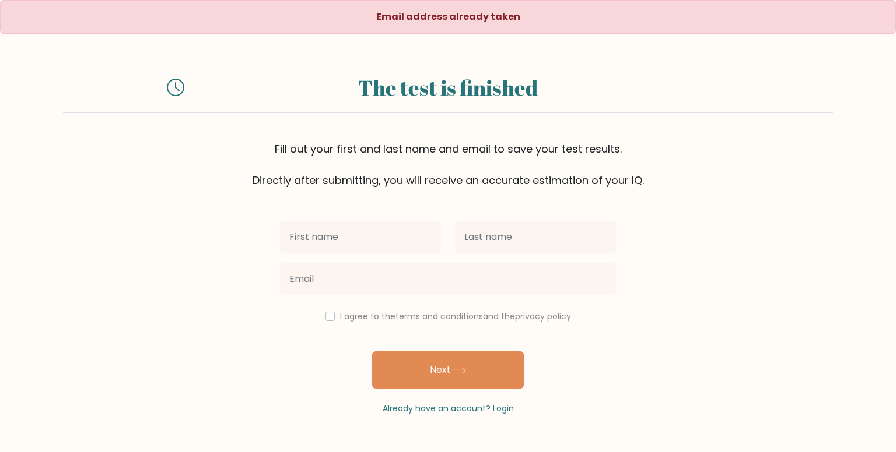
drag, startPoint x: 403, startPoint y: 236, endPoint x: 393, endPoint y: 251, distance: 18.0
click at [403, 236] on input "text" at bounding box center [360, 237] width 161 height 33
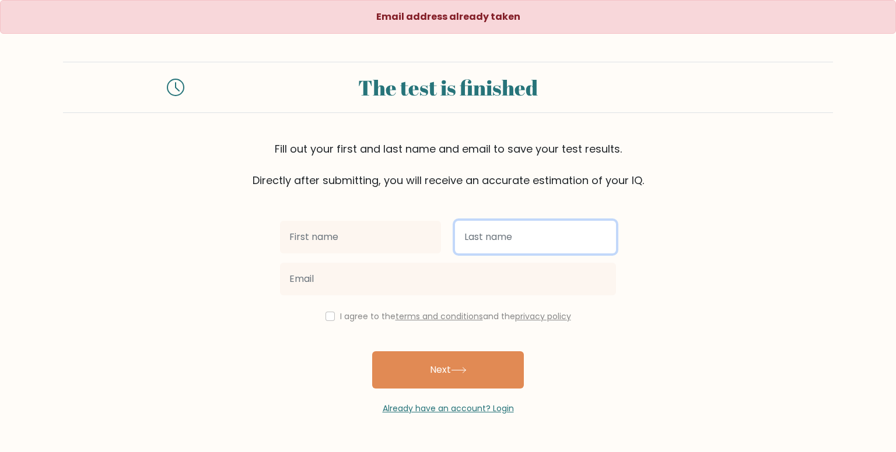
click at [515, 240] on input "text" at bounding box center [535, 237] width 161 height 33
type input "Gevera"
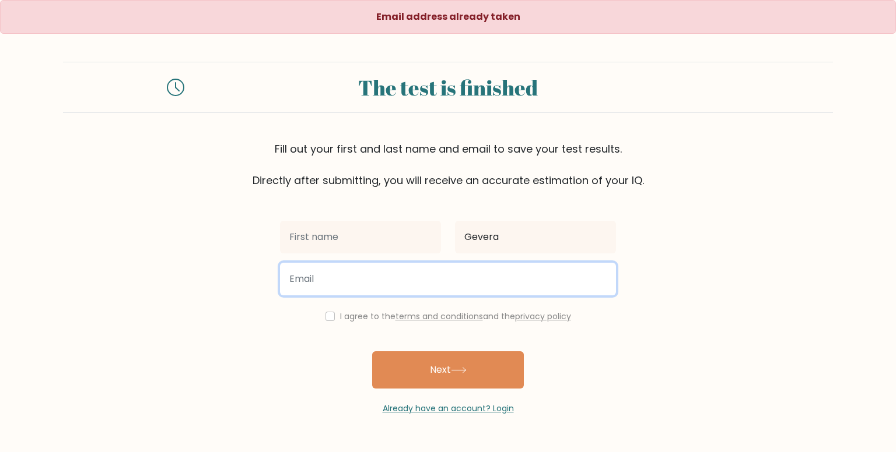
click at [499, 280] on input "email" at bounding box center [448, 279] width 336 height 33
type input "geveramauricejane@gmail.com"
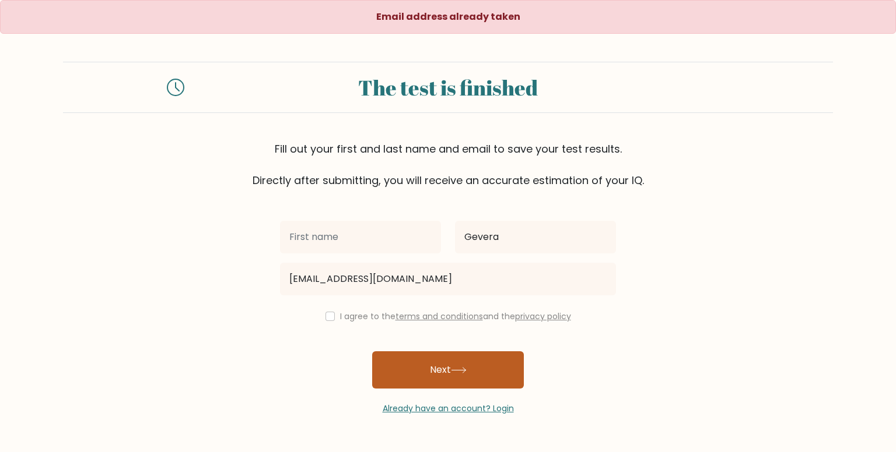
click at [440, 362] on button "Next" at bounding box center [448, 370] width 152 height 37
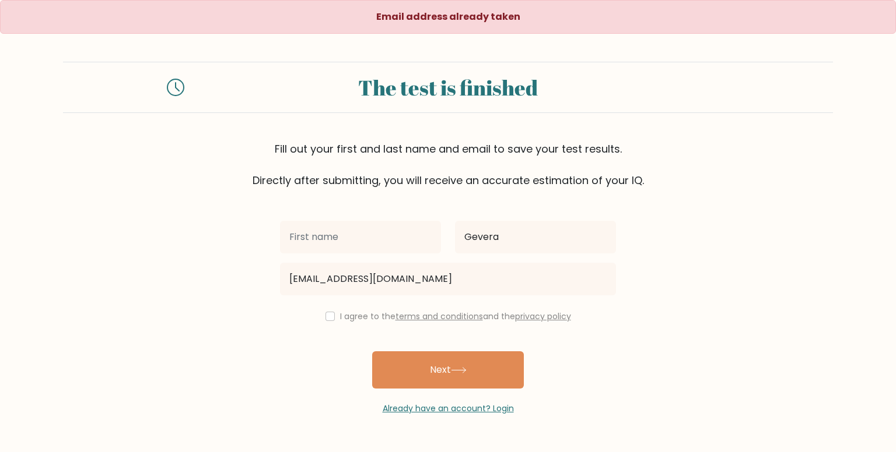
drag, startPoint x: 349, startPoint y: 203, endPoint x: 346, endPoint y: 223, distance: 20.0
click at [348, 203] on div "Gevera geveramauricejane@gmail.com I agree to the terms and conditions and the …" at bounding box center [448, 301] width 350 height 227
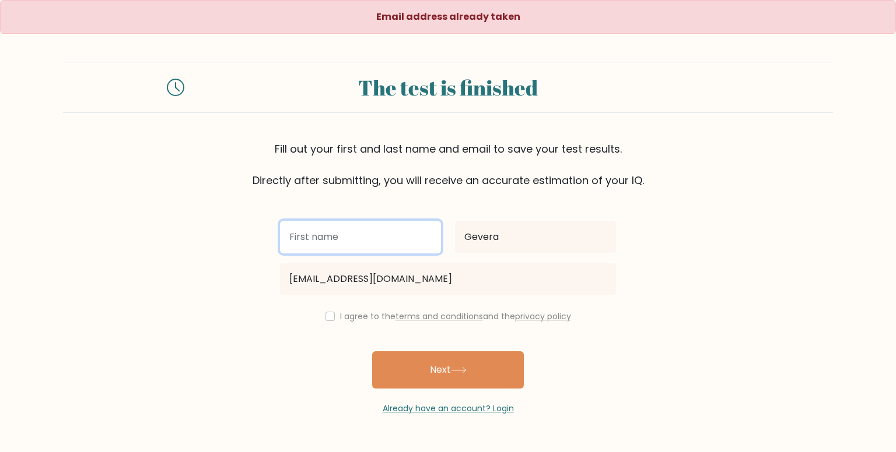
click at [346, 224] on input "text" at bounding box center [360, 237] width 161 height 33
type input "[PERSON_NAME]"
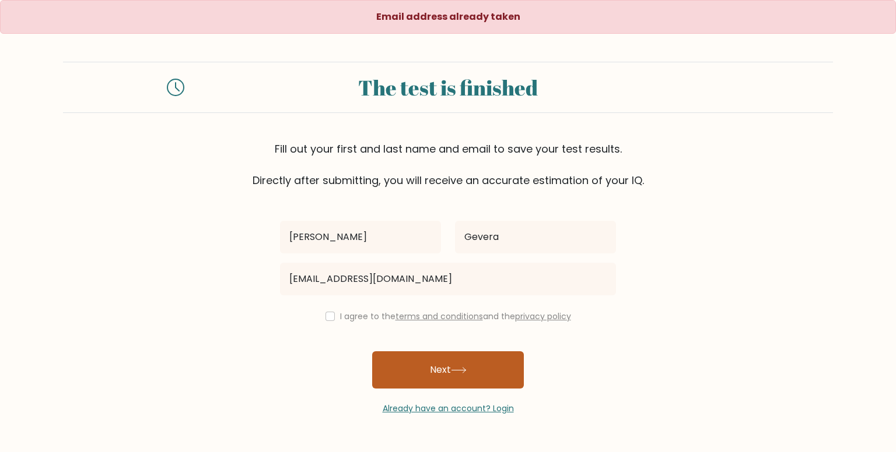
click at [441, 373] on button "Next" at bounding box center [448, 370] width 152 height 37
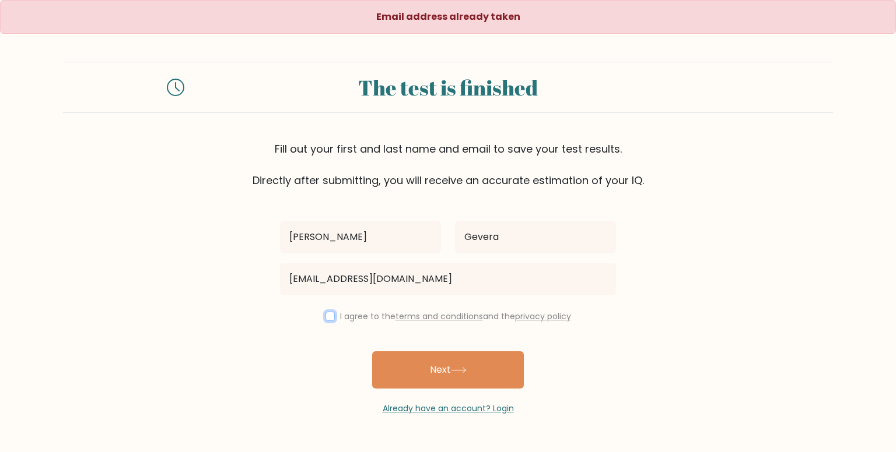
click at [327, 314] on input "checkbox" at bounding box center [329, 316] width 9 height 9
checkbox input "true"
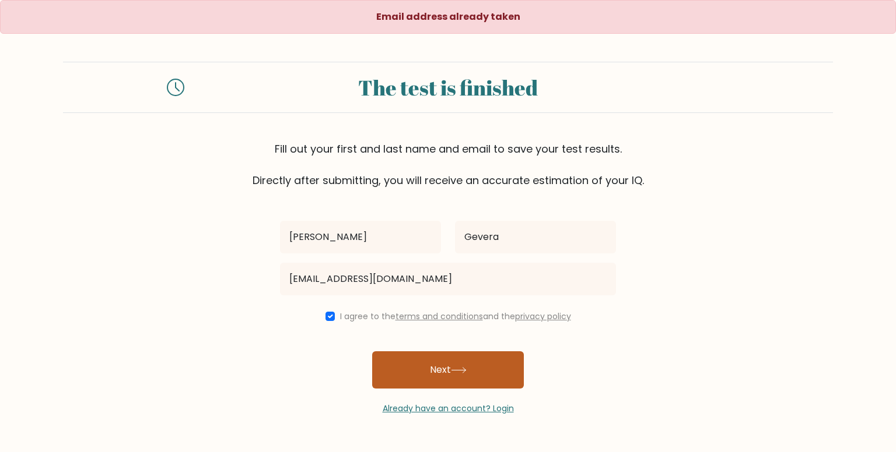
click at [450, 360] on button "Next" at bounding box center [448, 370] width 152 height 37
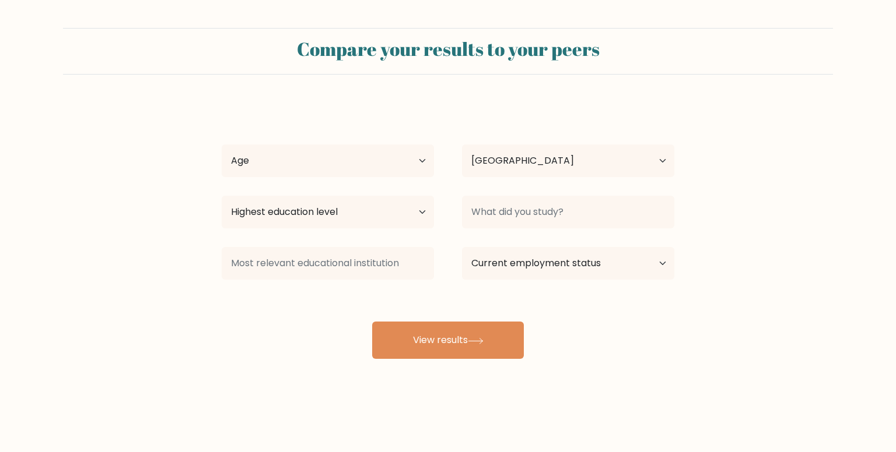
select select "PH"
click at [408, 175] on select "Age Under [DEMOGRAPHIC_DATA] [DEMOGRAPHIC_DATA] [DEMOGRAPHIC_DATA] [DEMOGRAPHIC…" at bounding box center [328, 161] width 212 height 33
select select "18_24"
click at [222, 145] on select "Age Under [DEMOGRAPHIC_DATA] [DEMOGRAPHIC_DATA] [DEMOGRAPHIC_DATA] [DEMOGRAPHIC…" at bounding box center [328, 161] width 212 height 33
click at [511, 152] on select "Country [GEOGRAPHIC_DATA] [GEOGRAPHIC_DATA] [GEOGRAPHIC_DATA] [US_STATE] [GEOGR…" at bounding box center [568, 161] width 212 height 33
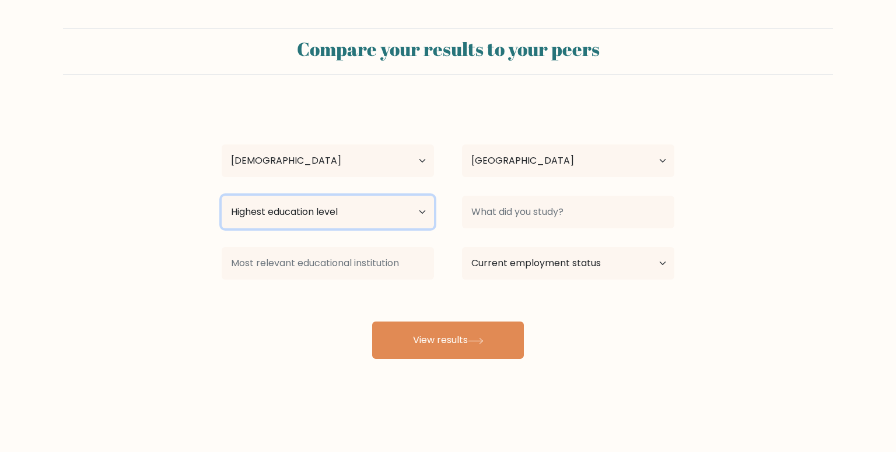
click at [339, 216] on select "Highest education level No schooling Primary Lower Secondary Upper Secondary Oc…" at bounding box center [328, 212] width 212 height 33
select select "bachelors_degree"
click at [222, 196] on select "Highest education level No schooling Primary Lower Secondary Upper Secondary Oc…" at bounding box center [328, 212] width 212 height 33
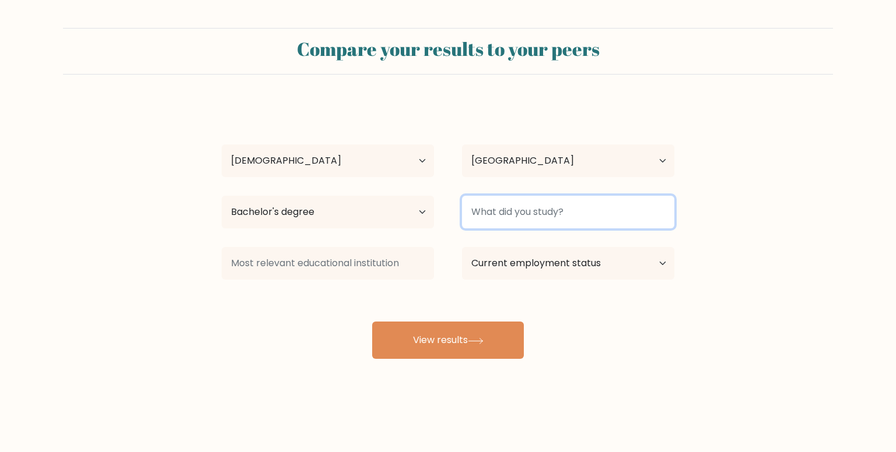
click at [627, 217] on input at bounding box center [568, 212] width 212 height 33
click at [562, 213] on input at bounding box center [568, 212] width 212 height 33
type input "elect"
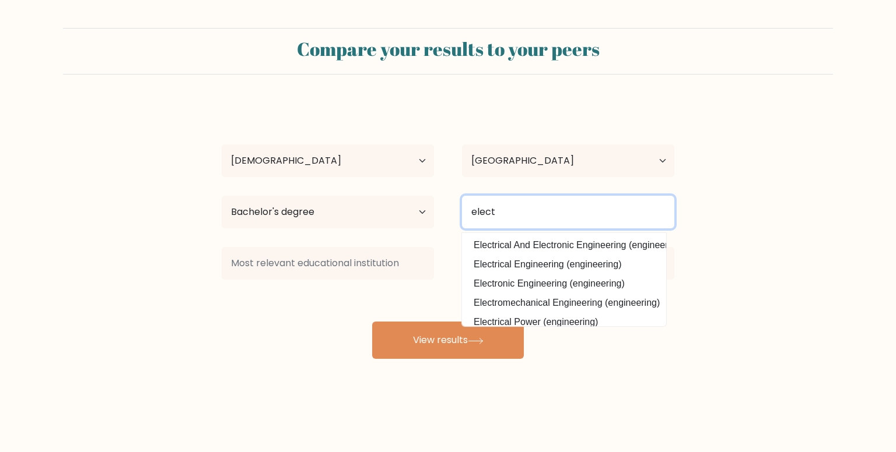
click at [599, 209] on input "elect" at bounding box center [568, 212] width 212 height 33
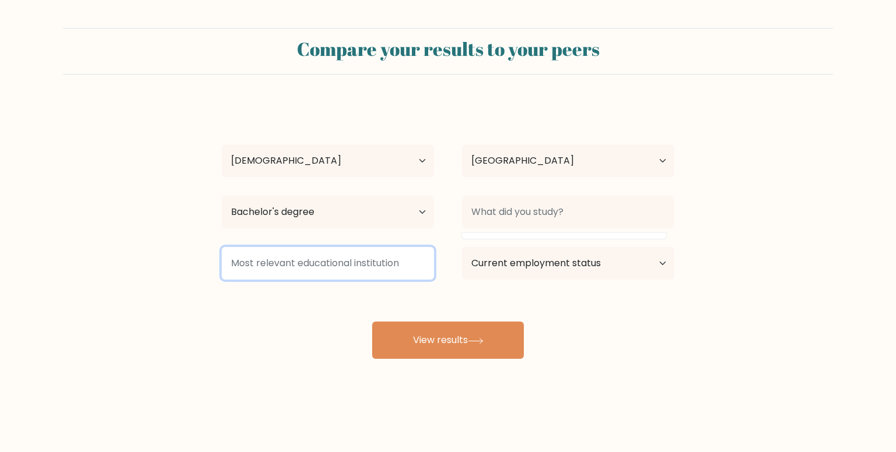
click at [362, 261] on input at bounding box center [328, 263] width 212 height 33
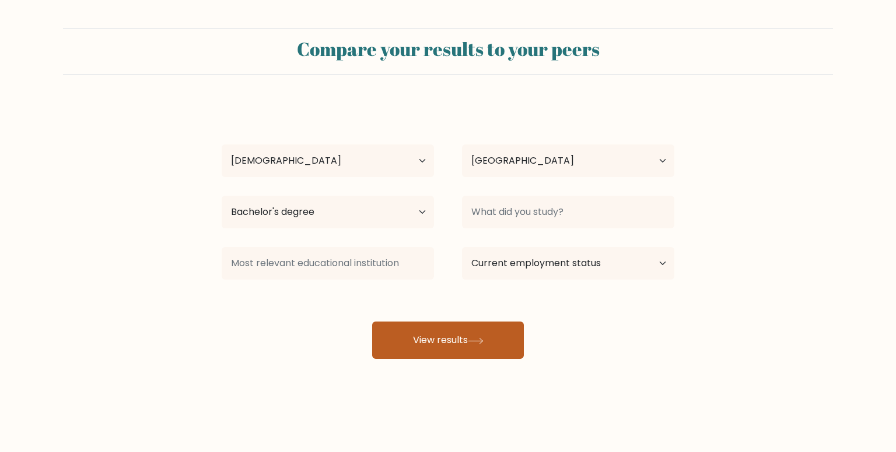
click at [429, 332] on button "View results" at bounding box center [448, 340] width 152 height 37
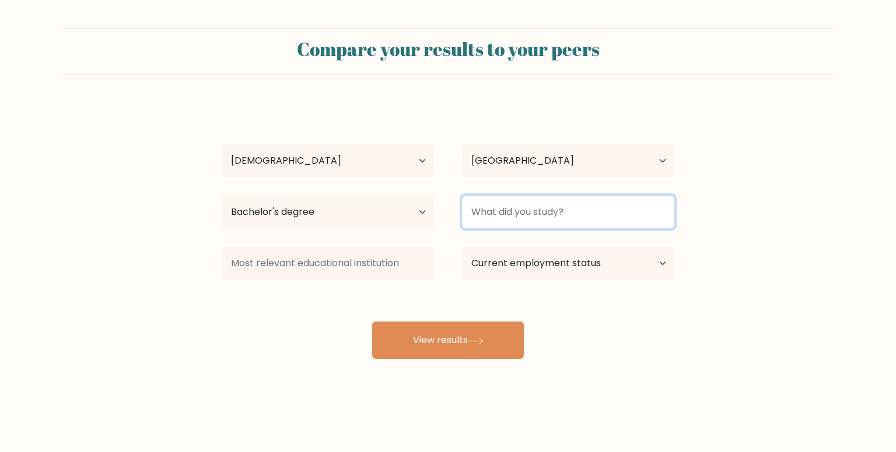
click at [602, 196] on input at bounding box center [568, 212] width 212 height 33
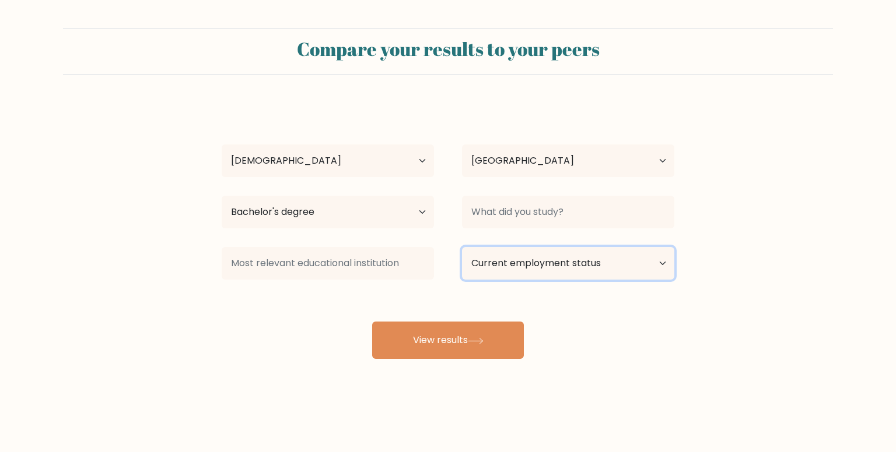
click at [571, 254] on select "Current employment status Employed Student Retired Other / prefer not to answer" at bounding box center [568, 263] width 212 height 33
select select "retired"
click at [462, 247] on select "Current employment status Employed Student Retired Other / prefer not to answer" at bounding box center [568, 263] width 212 height 33
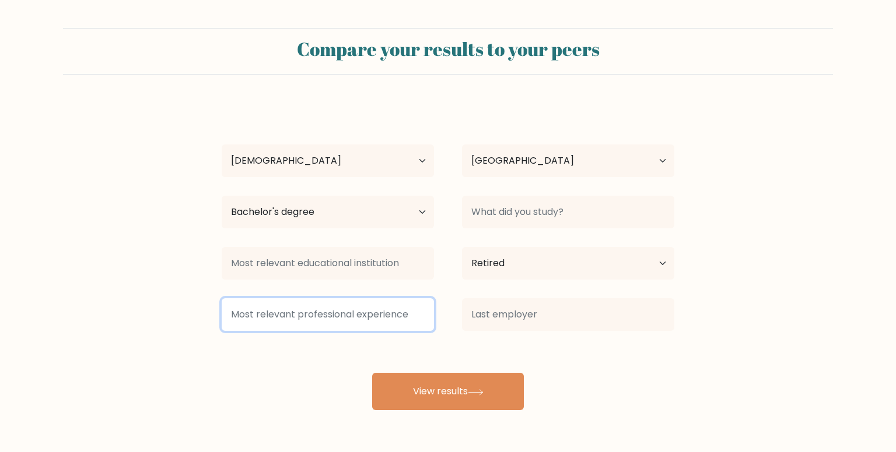
click at [402, 318] on input at bounding box center [328, 315] width 212 height 33
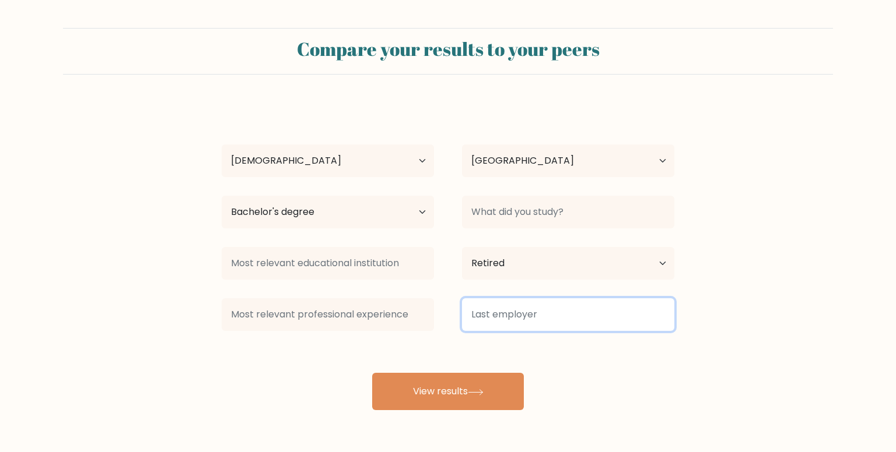
click at [666, 314] on input at bounding box center [568, 315] width 212 height 33
click at [501, 318] on input at bounding box center [568, 315] width 212 height 33
type input "conectys"
click at [372, 373] on button "View results" at bounding box center [448, 391] width 152 height 37
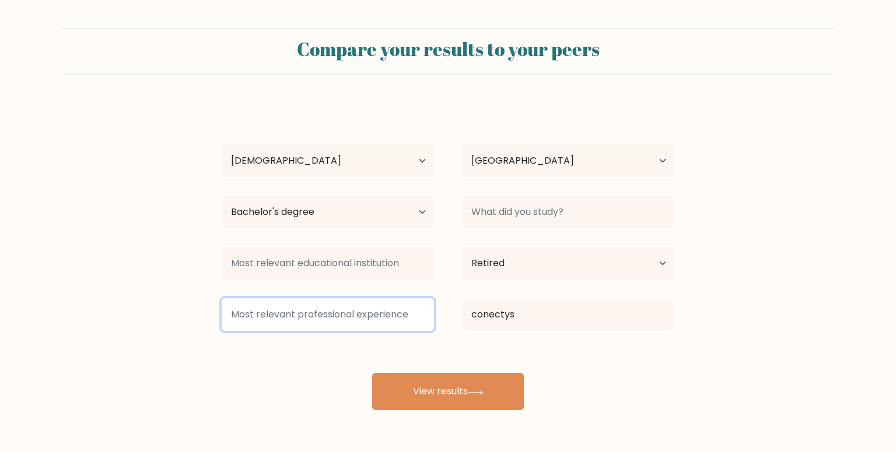
click at [406, 306] on input at bounding box center [328, 315] width 212 height 33
click at [350, 321] on input at bounding box center [328, 315] width 212 height 33
paste input "Verification Specialist"
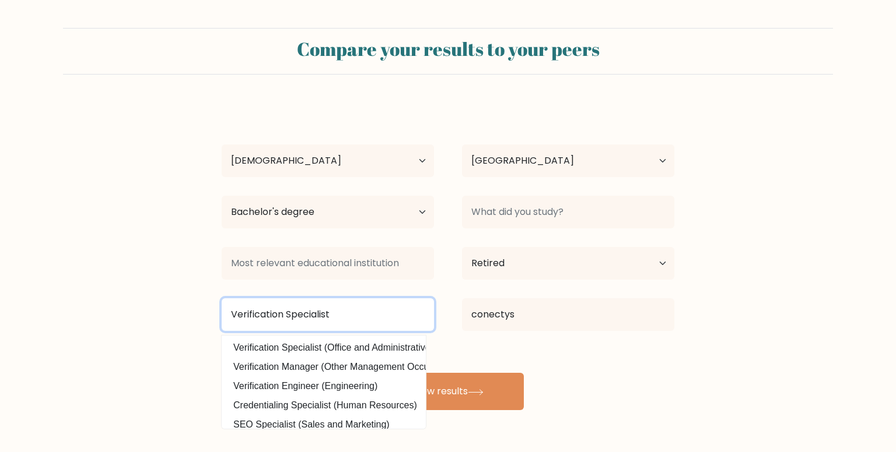
type input "Verification Specialist"
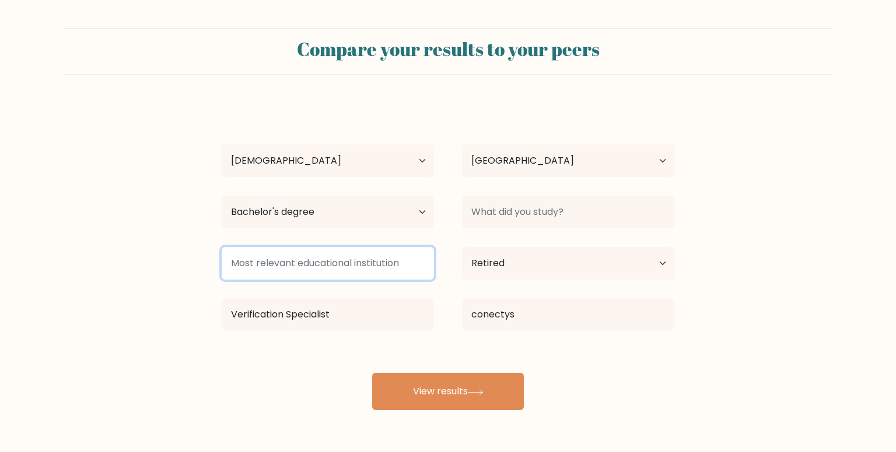
click at [336, 264] on input at bounding box center [328, 263] width 212 height 33
paste input "Bachelor of Science in Industrial Technology"
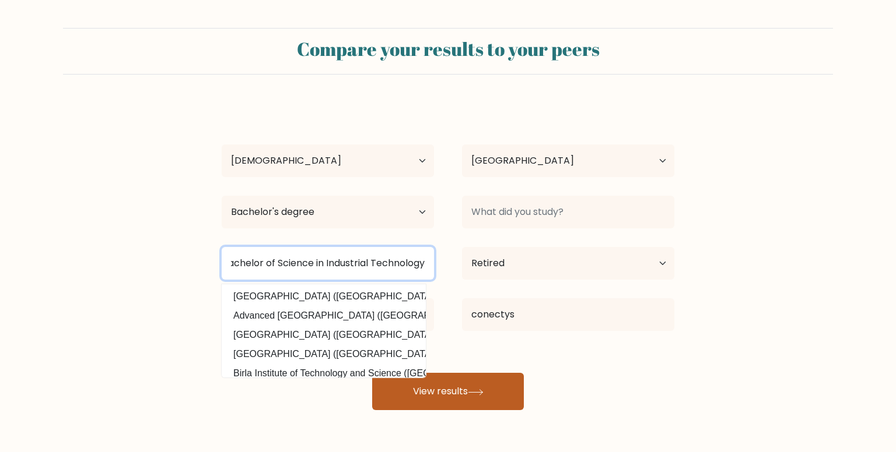
type input "Bachelor of Science in Industrial Technology"
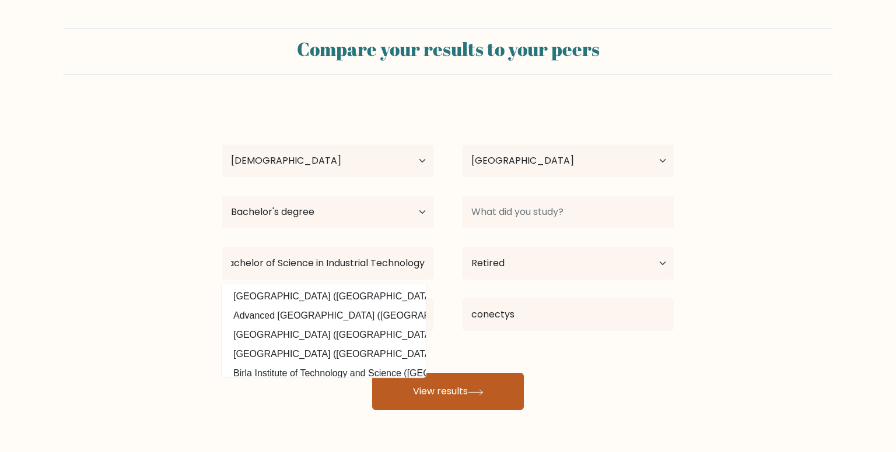
scroll to position [0, 0]
click at [474, 392] on icon at bounding box center [475, 391] width 14 height 5
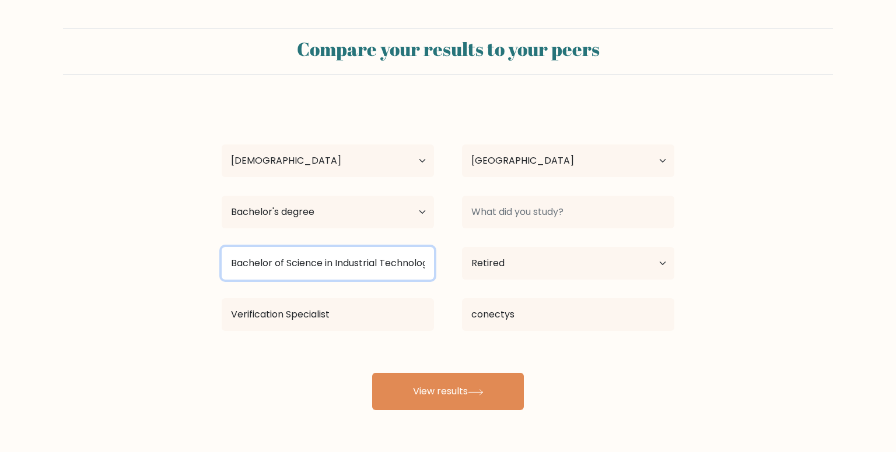
click at [379, 259] on input "Bachelor of Science in Industrial Technology" at bounding box center [328, 263] width 212 height 33
click at [378, 259] on input "Bachelor of Science in Industrial Technology" at bounding box center [328, 263] width 212 height 33
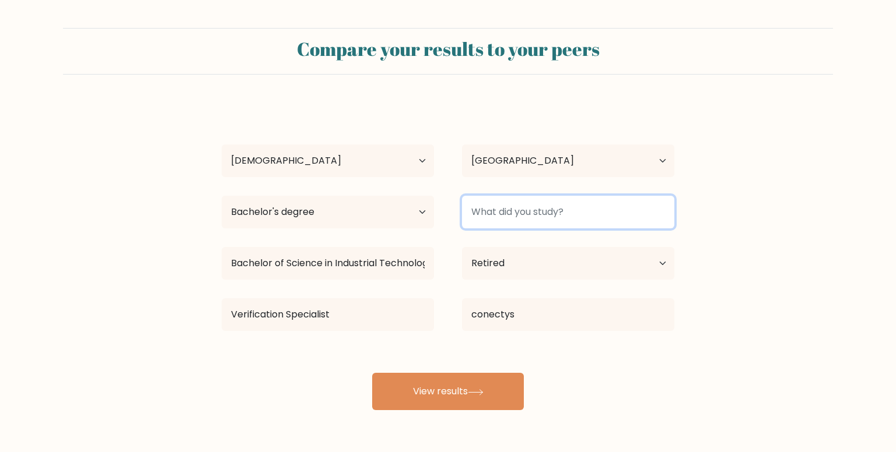
click at [553, 212] on input at bounding box center [568, 212] width 212 height 33
paste input "Bachelor of Science in Industrial Technology"
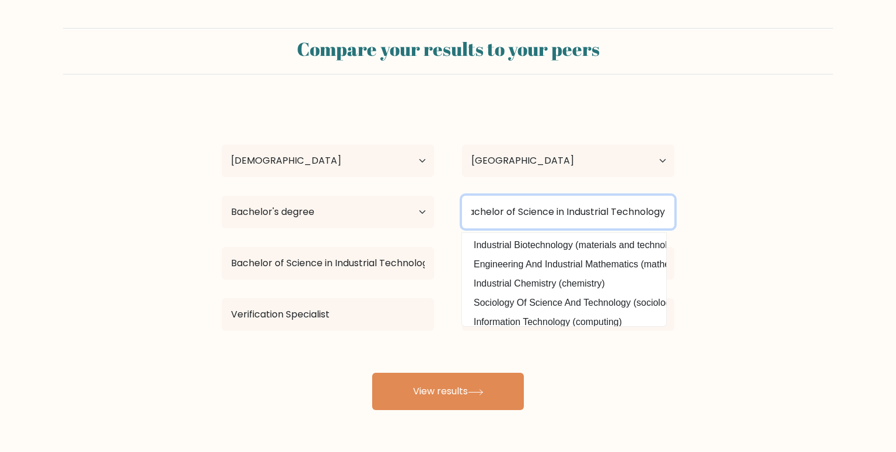
type input "Bachelor of Science in Industrial Technology"
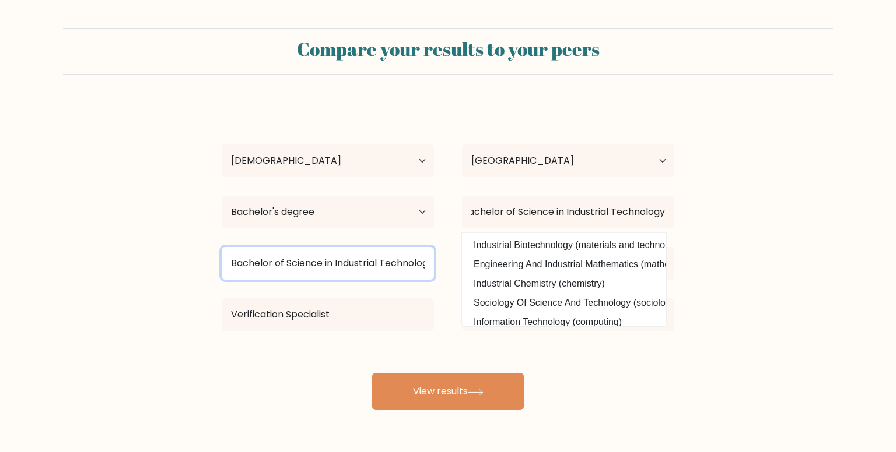
scroll to position [0, 0]
click at [360, 262] on input "Bachelor of Science in Industrial Technology" at bounding box center [328, 263] width 212 height 33
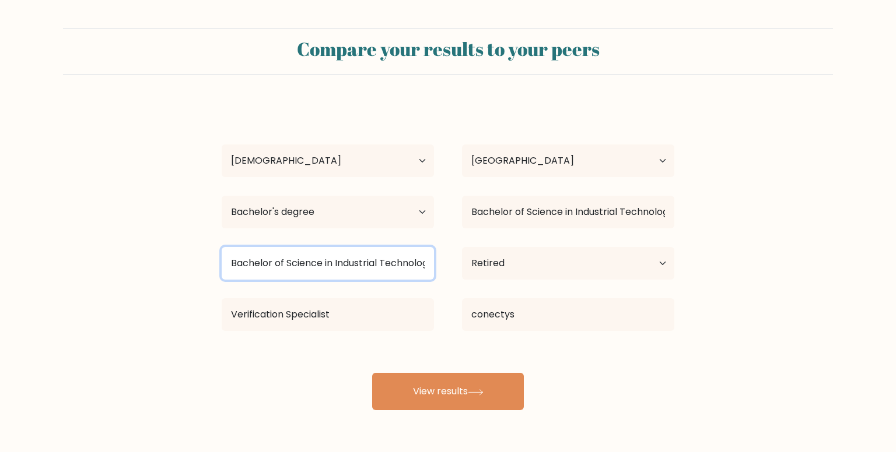
click at [360, 262] on input "Bachelor of Science in Industrial Technology" at bounding box center [328, 263] width 212 height 33
click at [387, 264] on input at bounding box center [328, 263] width 212 height 33
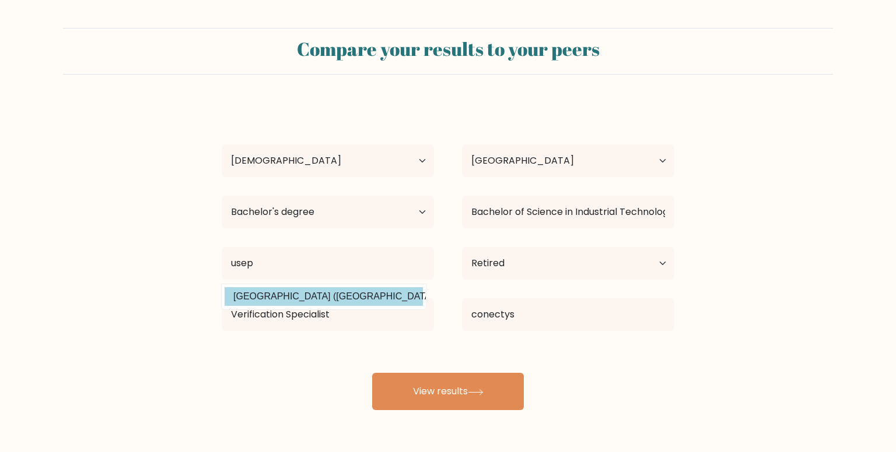
click at [368, 300] on option "University of Southeastern Philippines (Philippines)" at bounding box center [323, 296] width 198 height 19
type input "[GEOGRAPHIC_DATA]"
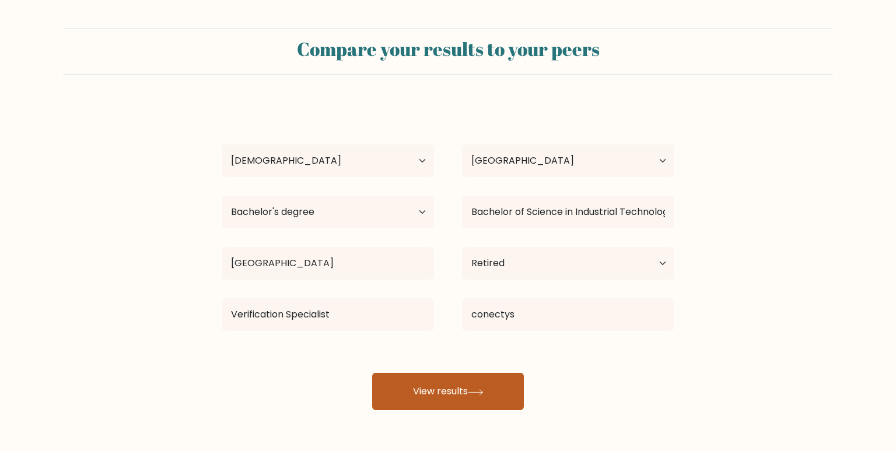
click at [448, 383] on button "View results" at bounding box center [448, 391] width 152 height 37
